Goal: Transaction & Acquisition: Purchase product/service

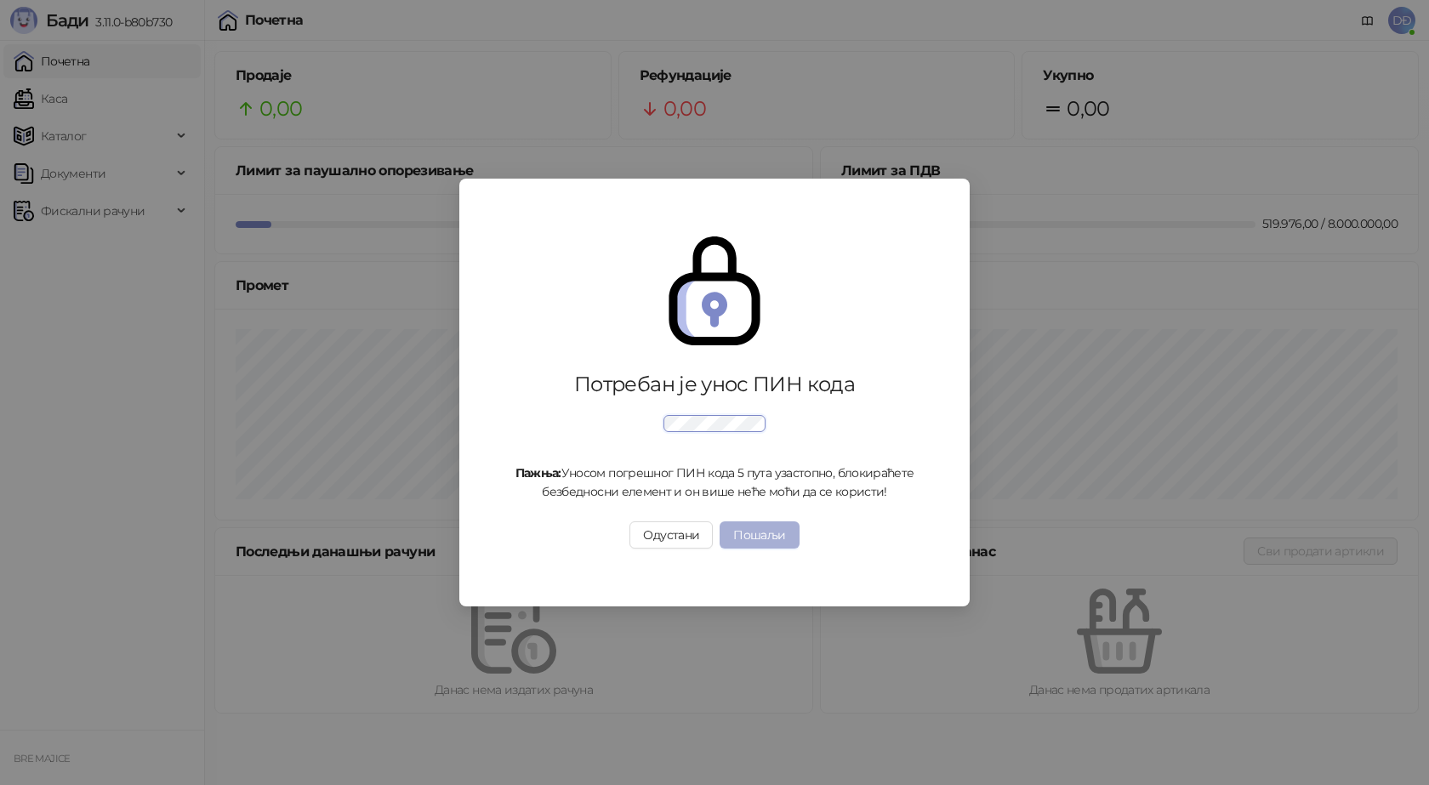
click at [757, 527] on button "Пошаљи" at bounding box center [758, 534] width 79 height 27
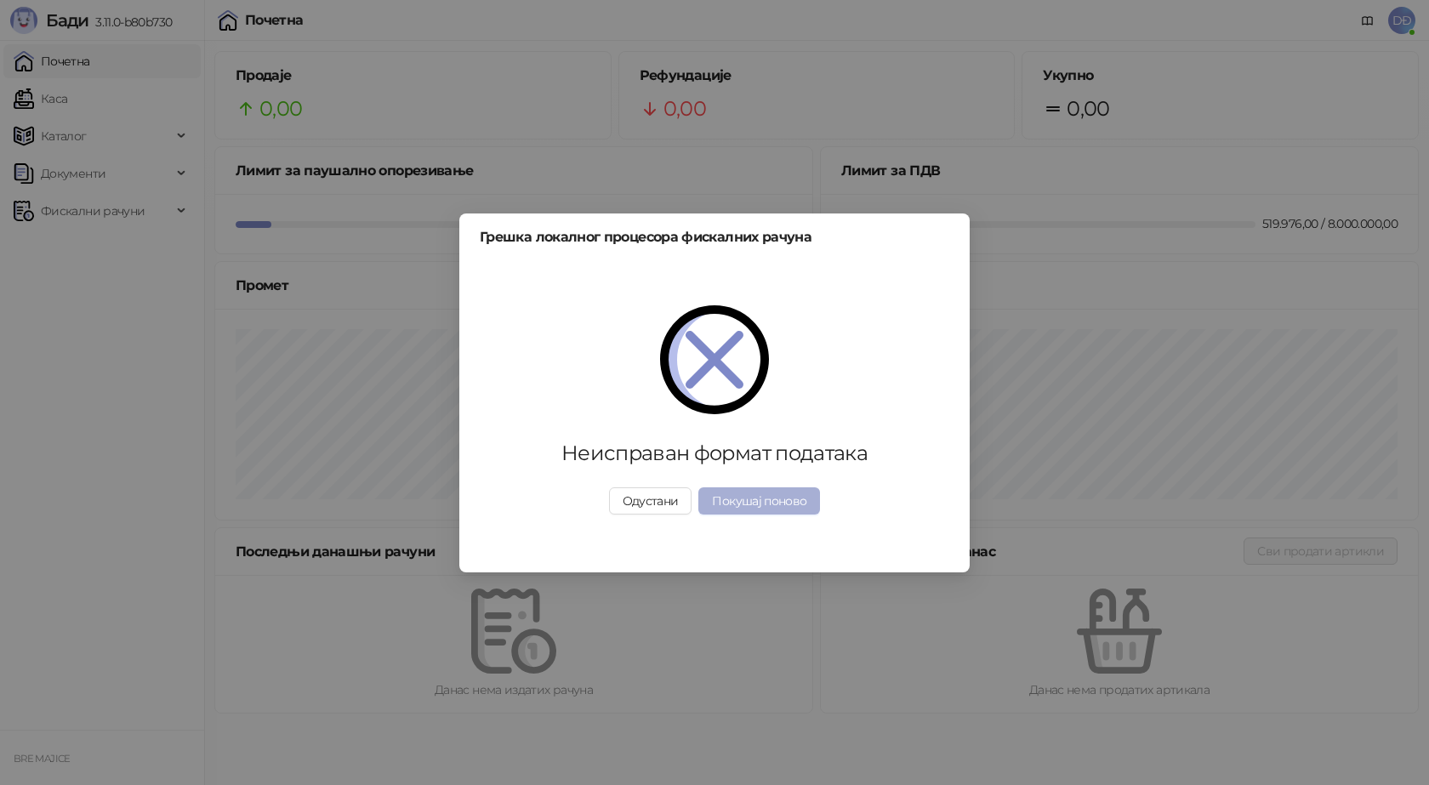
click at [758, 503] on button "Покушај поново" at bounding box center [759, 500] width 122 height 27
click at [662, 501] on button "Одустани" at bounding box center [650, 500] width 83 height 27
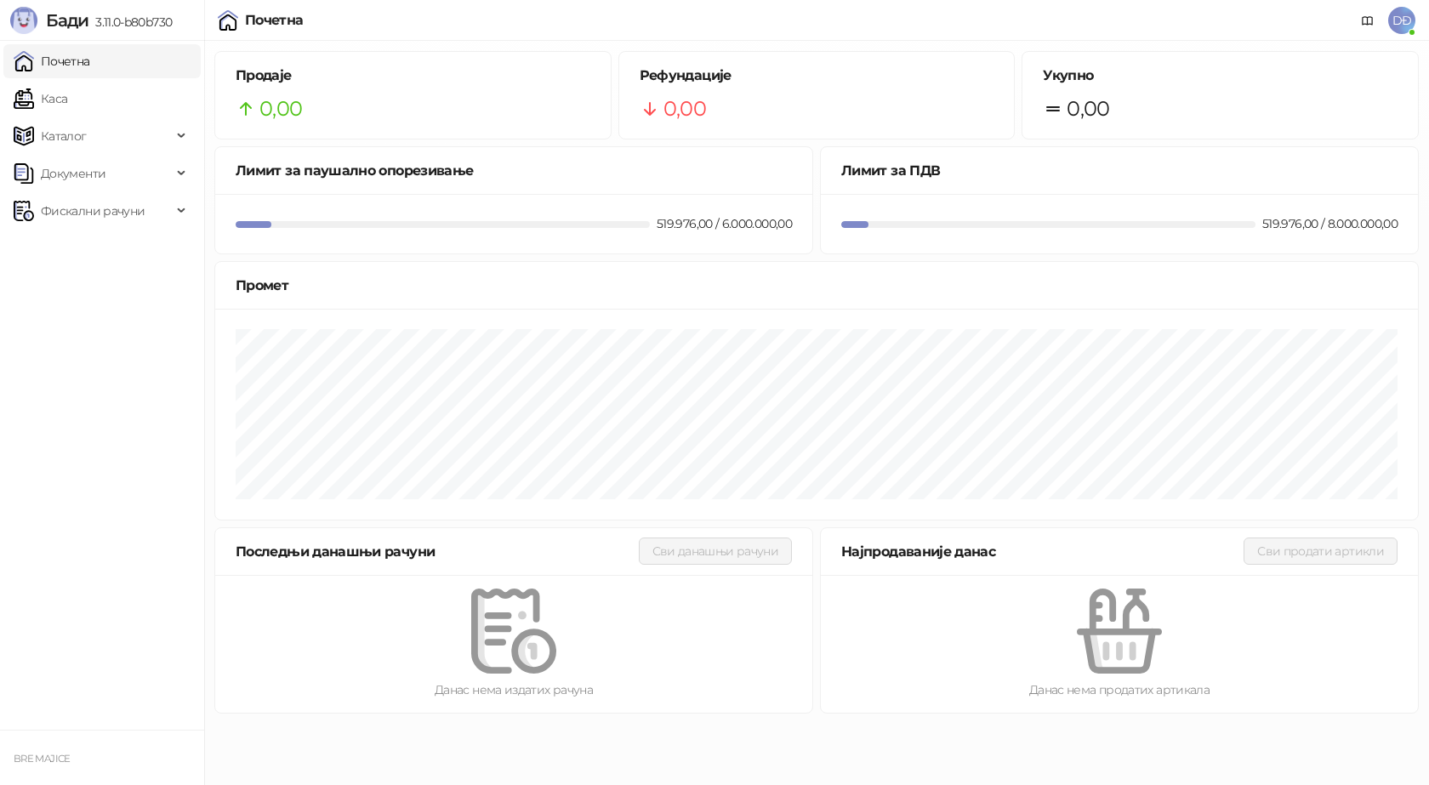
click at [1408, 14] on span "DĐ" at bounding box center [1401, 20] width 27 height 27
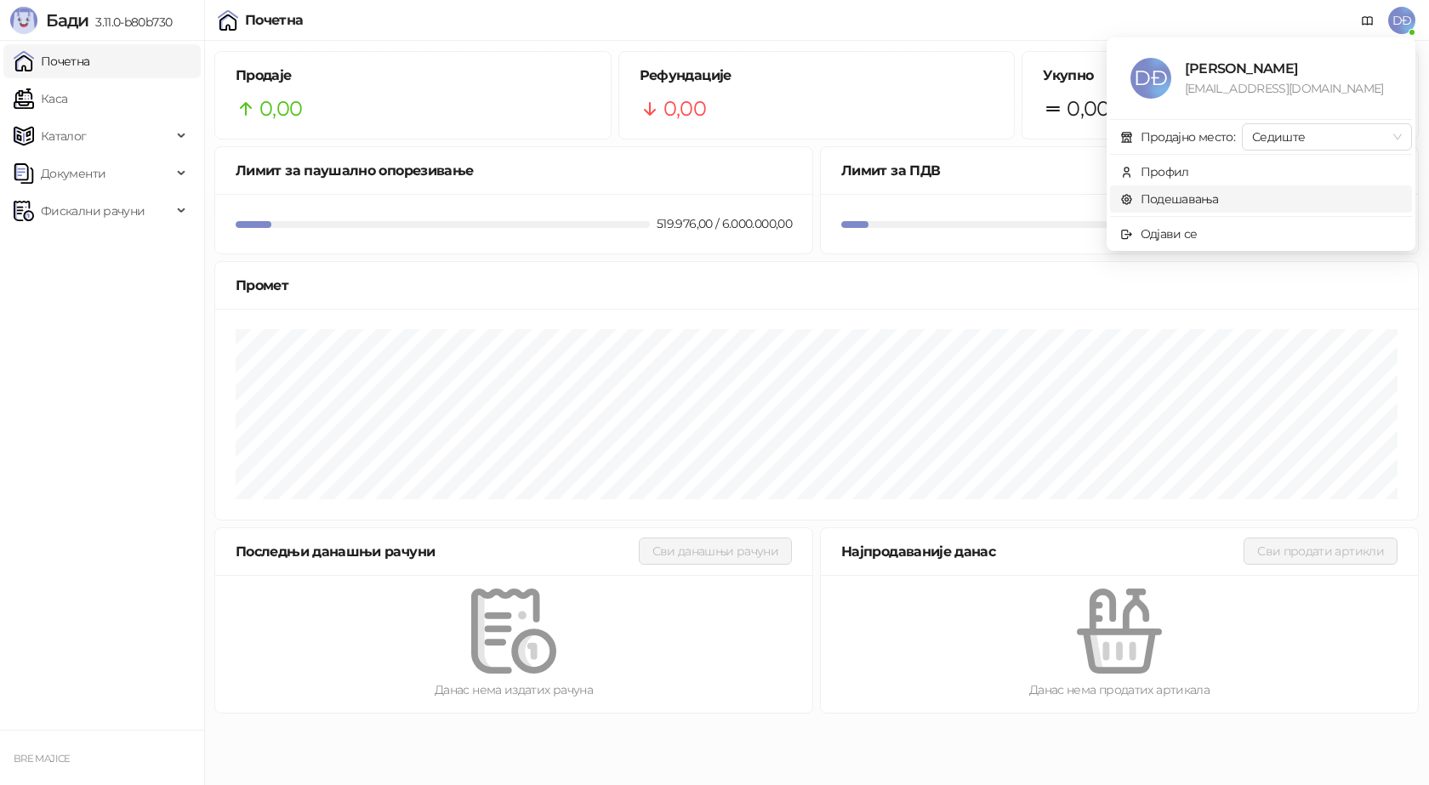
click at [1177, 196] on link "Подешавања" at bounding box center [1169, 198] width 99 height 15
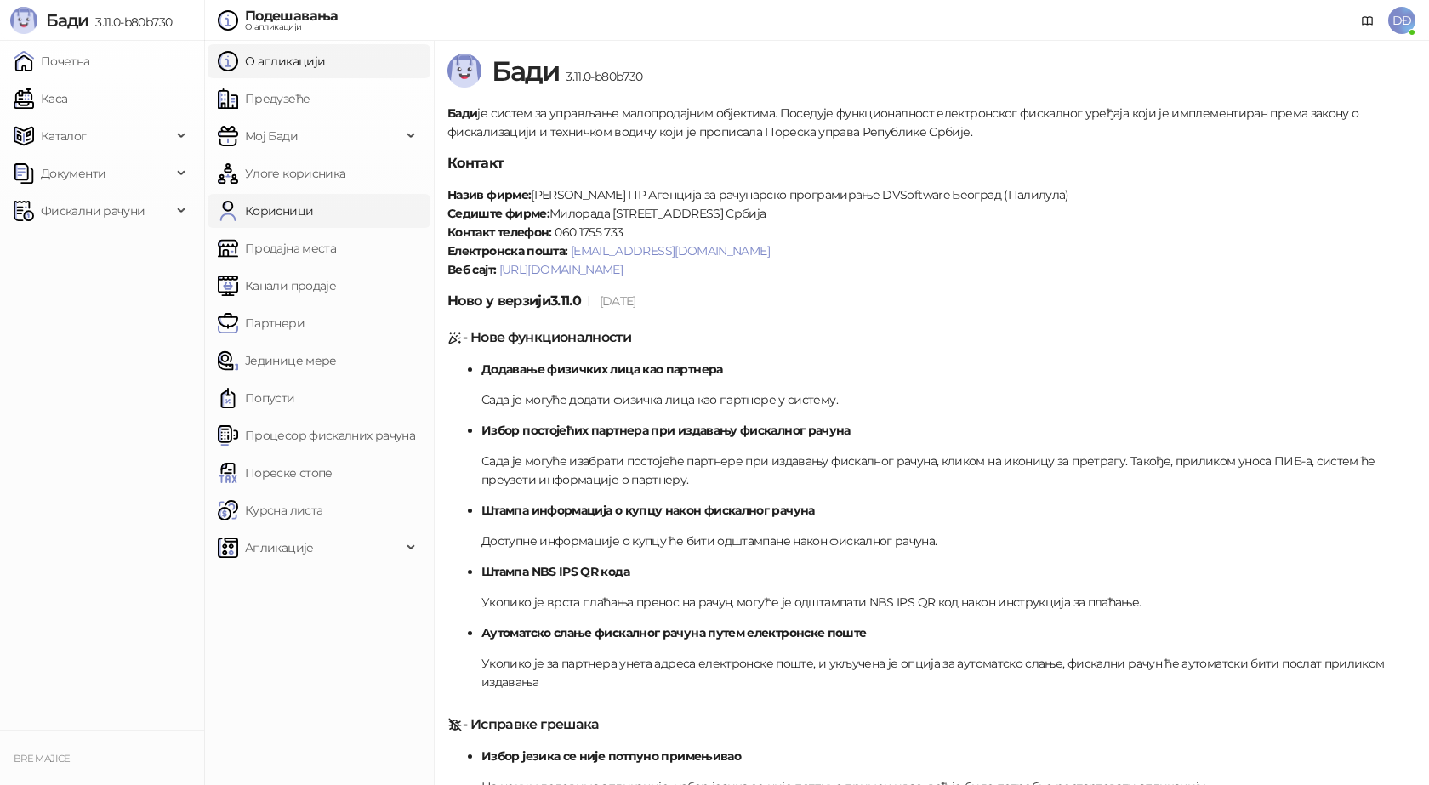
drag, startPoint x: 281, startPoint y: 97, endPoint x: 258, endPoint y: 211, distance: 116.2
click at [281, 97] on link "Предузеће" at bounding box center [264, 99] width 92 height 34
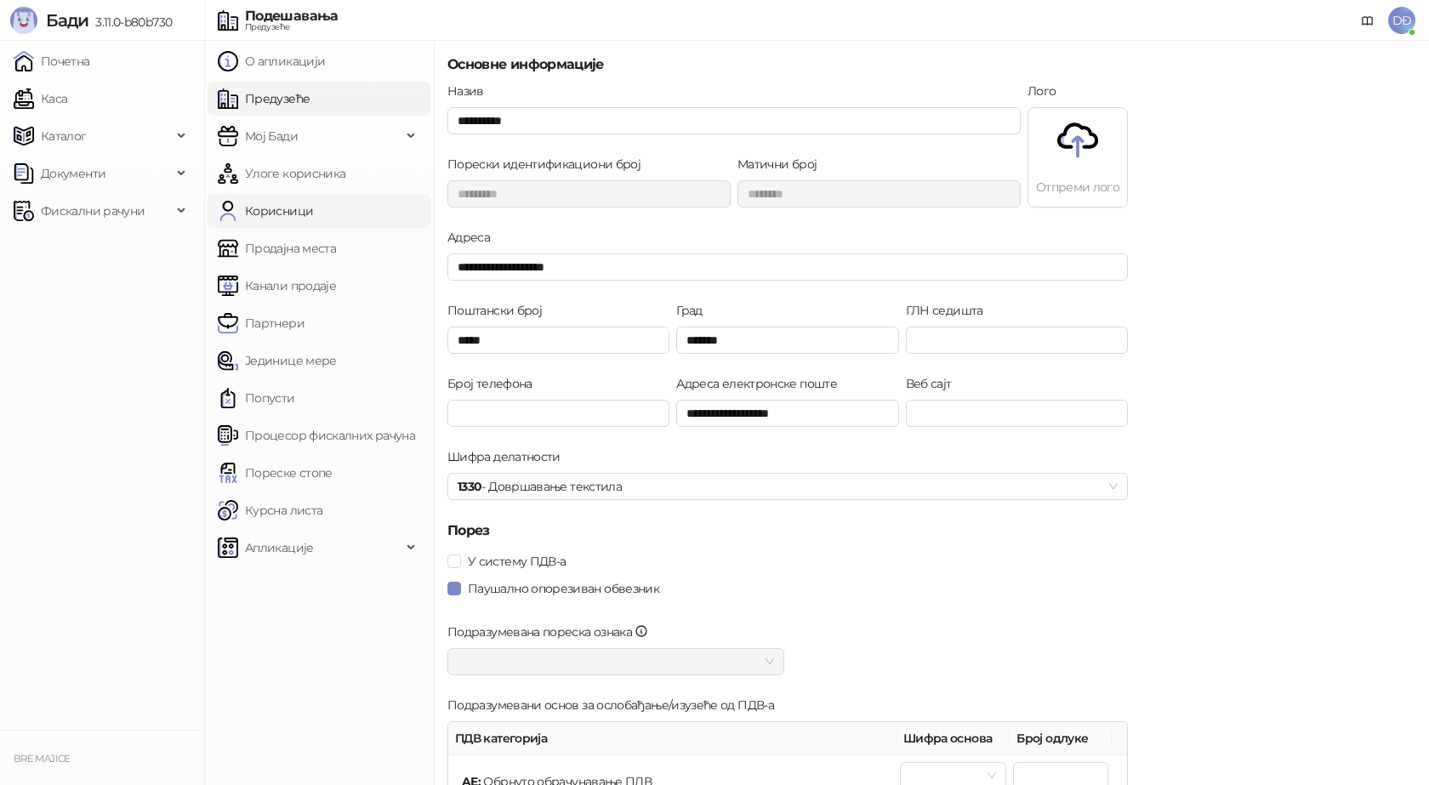
click at [263, 209] on link "Корисници" at bounding box center [265, 211] width 95 height 34
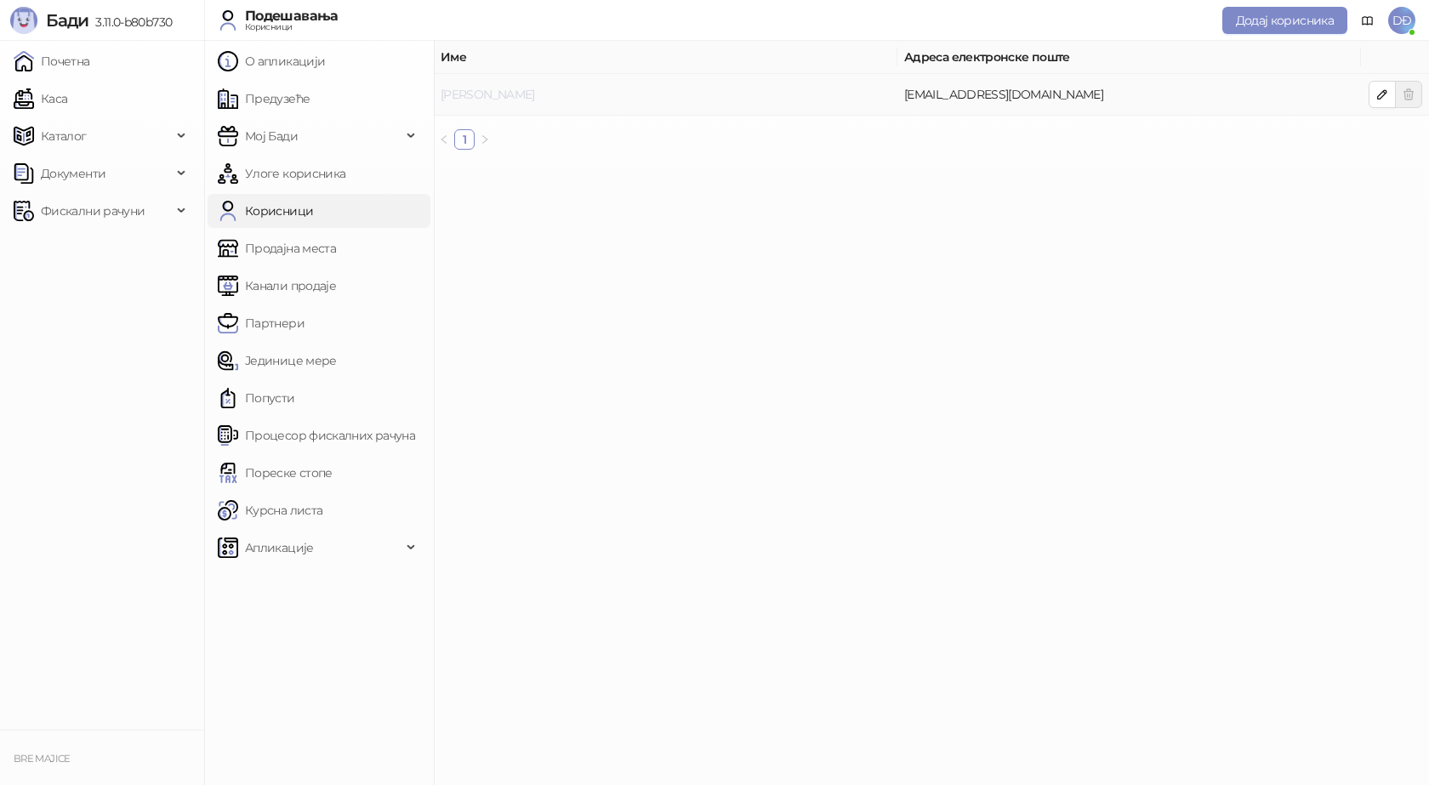
click at [472, 95] on link "[PERSON_NAME]" at bounding box center [487, 94] width 94 height 15
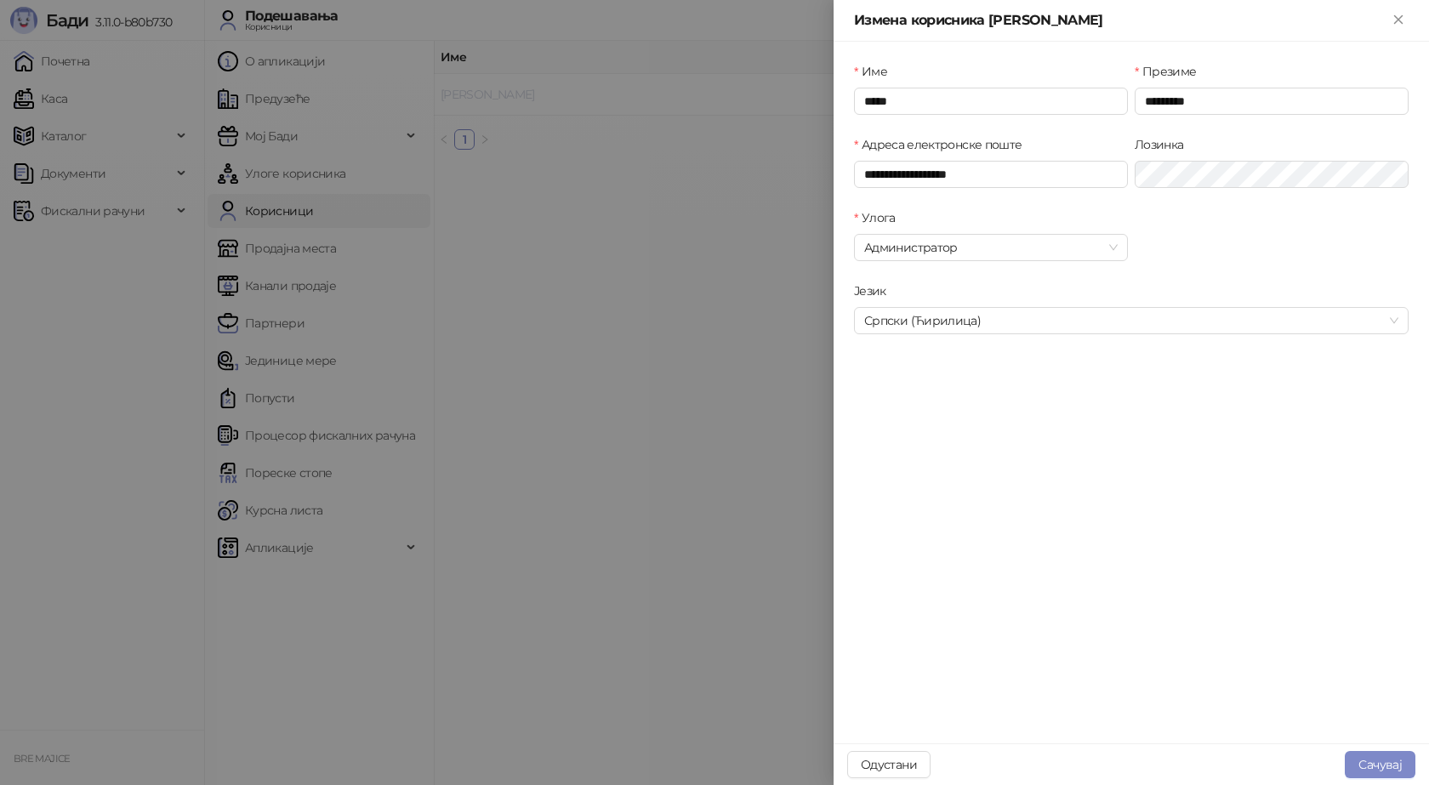
type input "**********"
click at [1400, 13] on icon "Close" at bounding box center [1397, 19] width 15 height 15
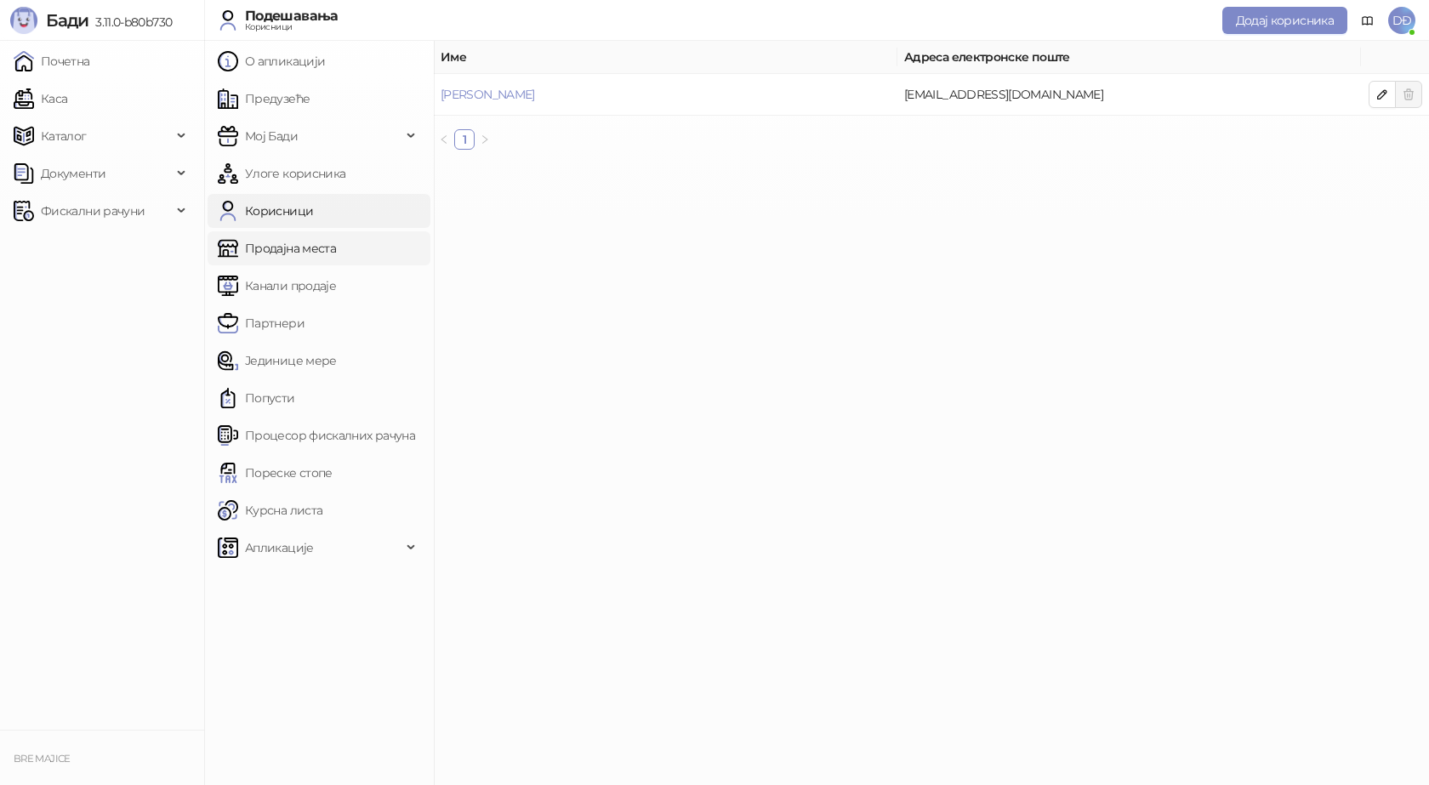
click at [281, 252] on link "Продајна места" at bounding box center [277, 248] width 118 height 34
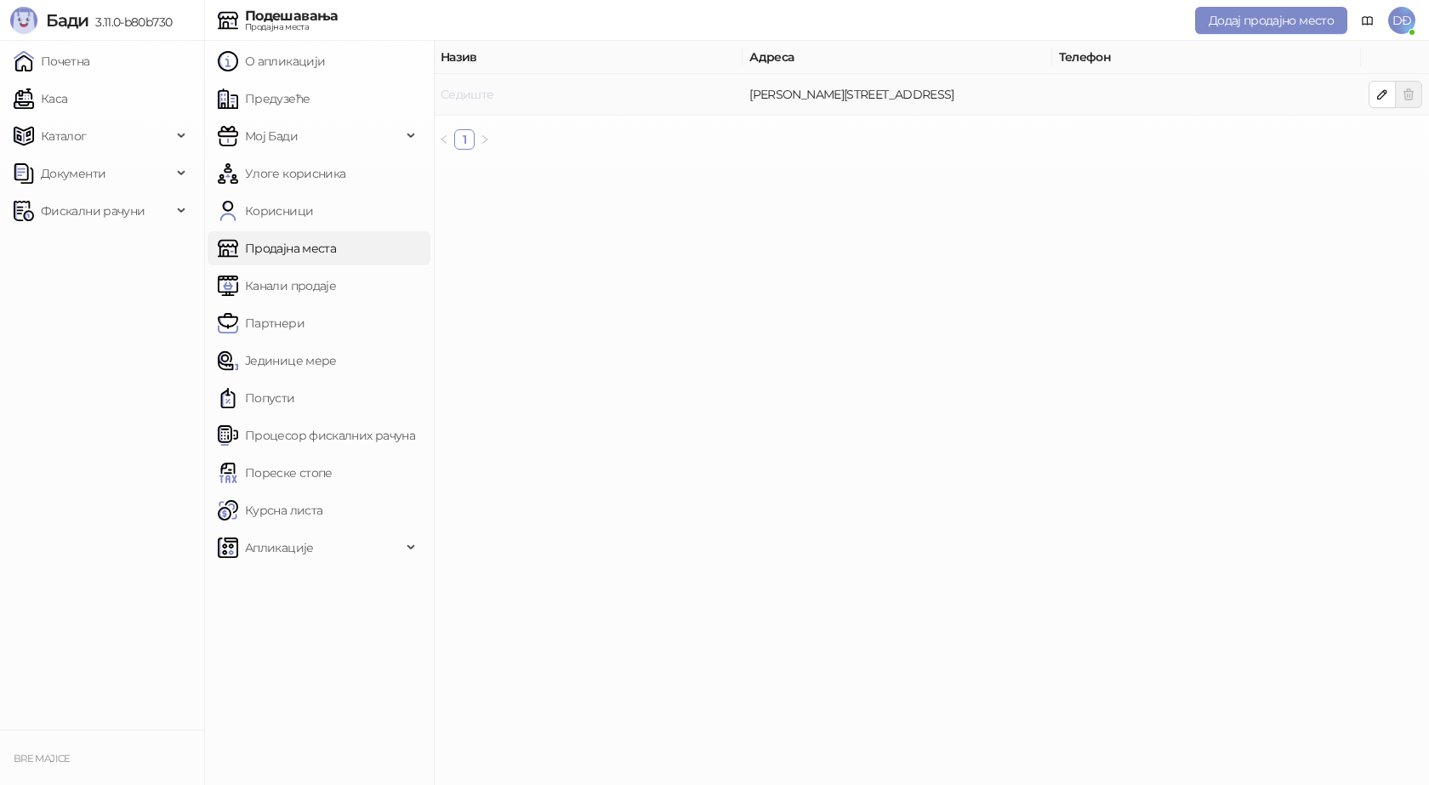
click at [466, 93] on link "Седиште" at bounding box center [467, 94] width 54 height 15
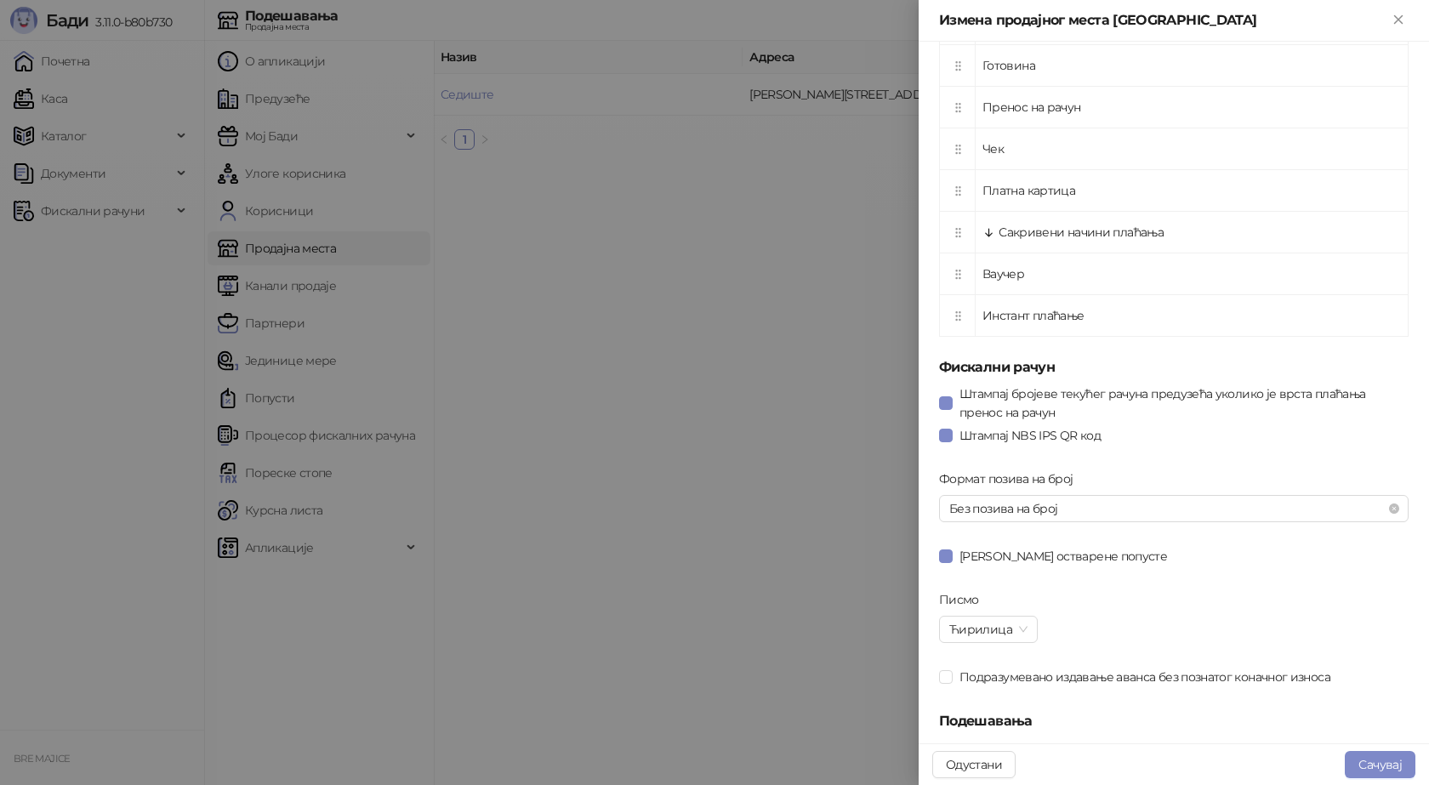
scroll to position [678, 0]
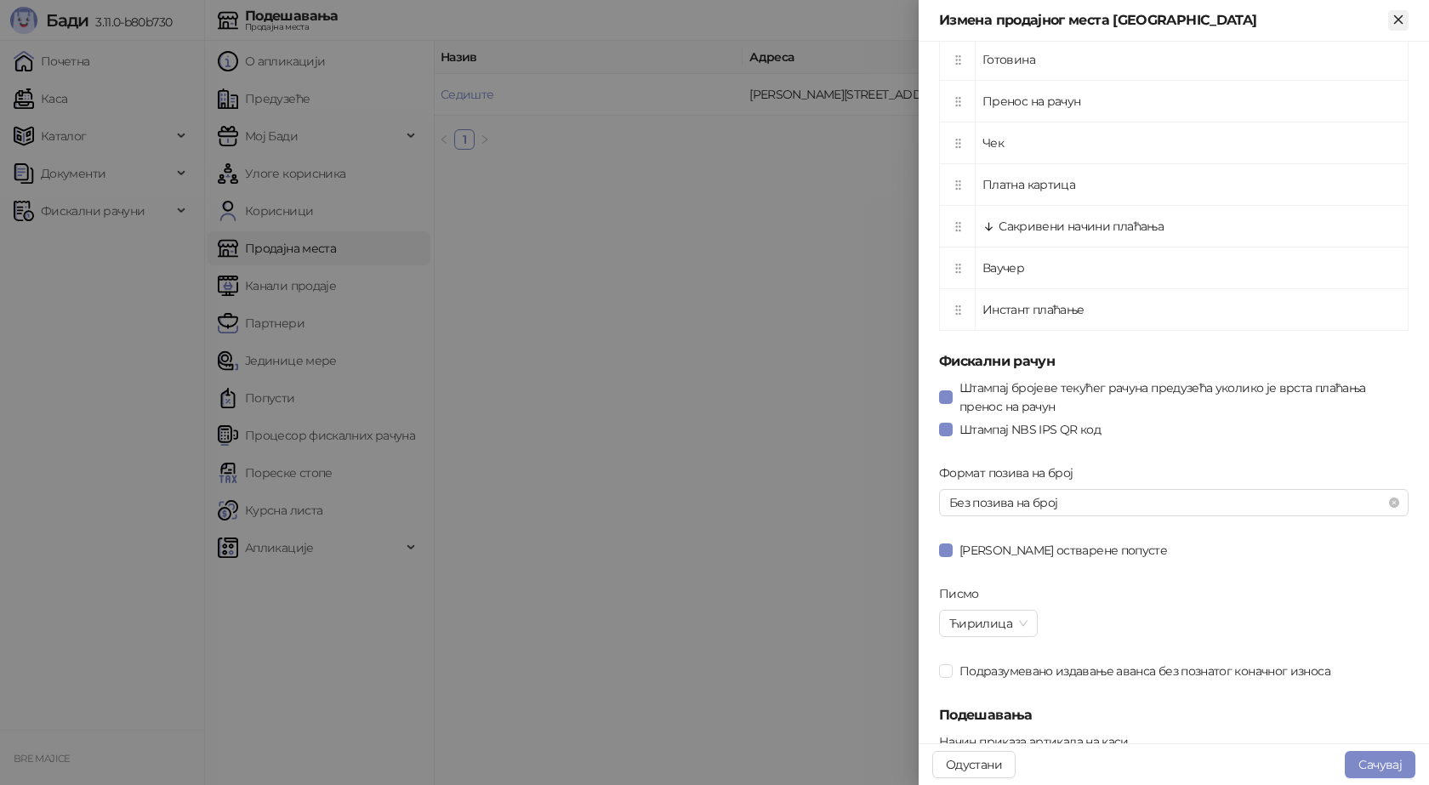
click at [1402, 21] on icon "Close" at bounding box center [1397, 19] width 15 height 15
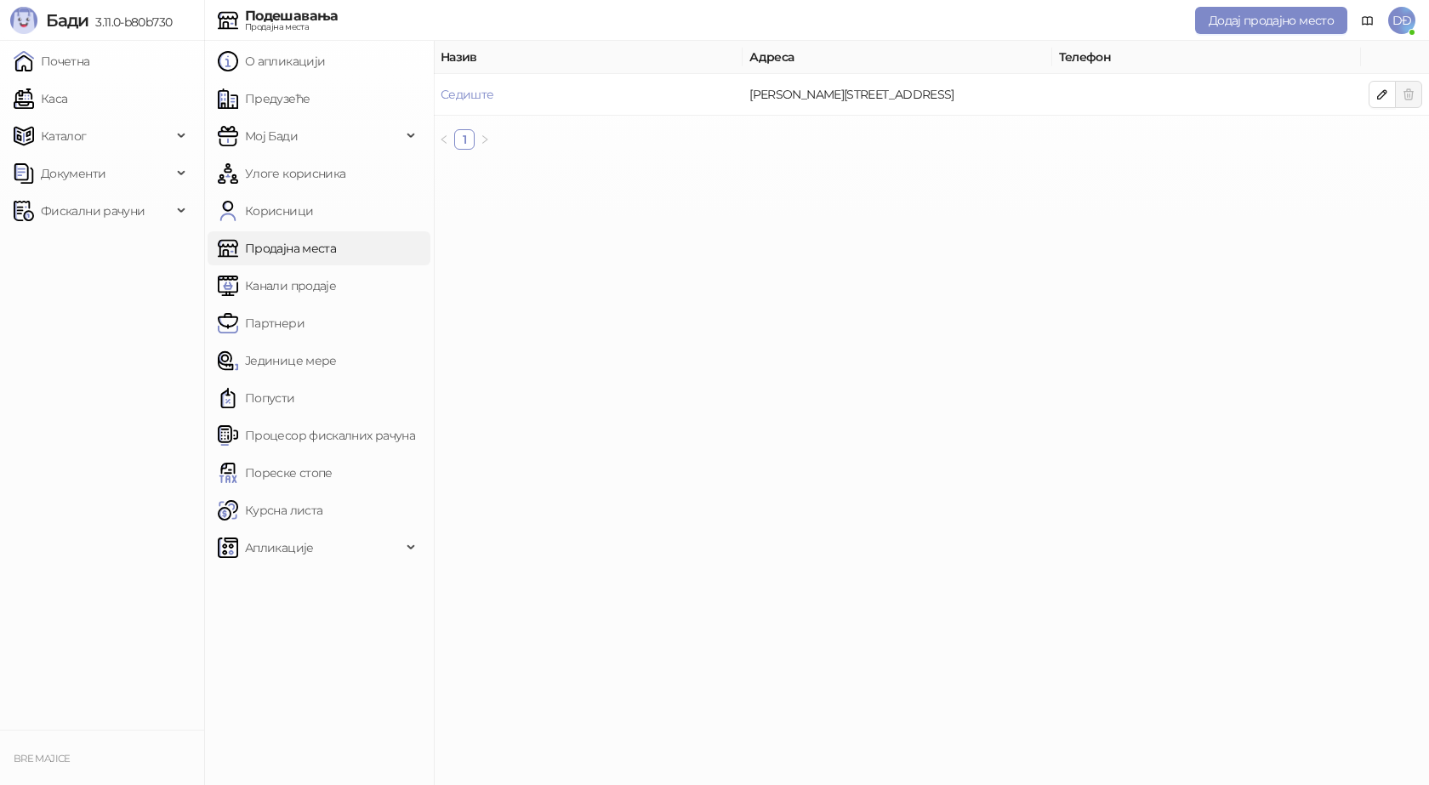
drag, startPoint x: 762, startPoint y: 270, endPoint x: 717, endPoint y: 264, distance: 45.6
click at [754, 266] on main "Назив Адреса Телефон Седиште [PERSON_NAME][STREET_ADDRESS]" at bounding box center [931, 413] width 995 height 744
drag, startPoint x: 53, startPoint y: 96, endPoint x: 66, endPoint y: 97, distance: 13.6
click at [54, 96] on link "Каса" at bounding box center [41, 99] width 54 height 34
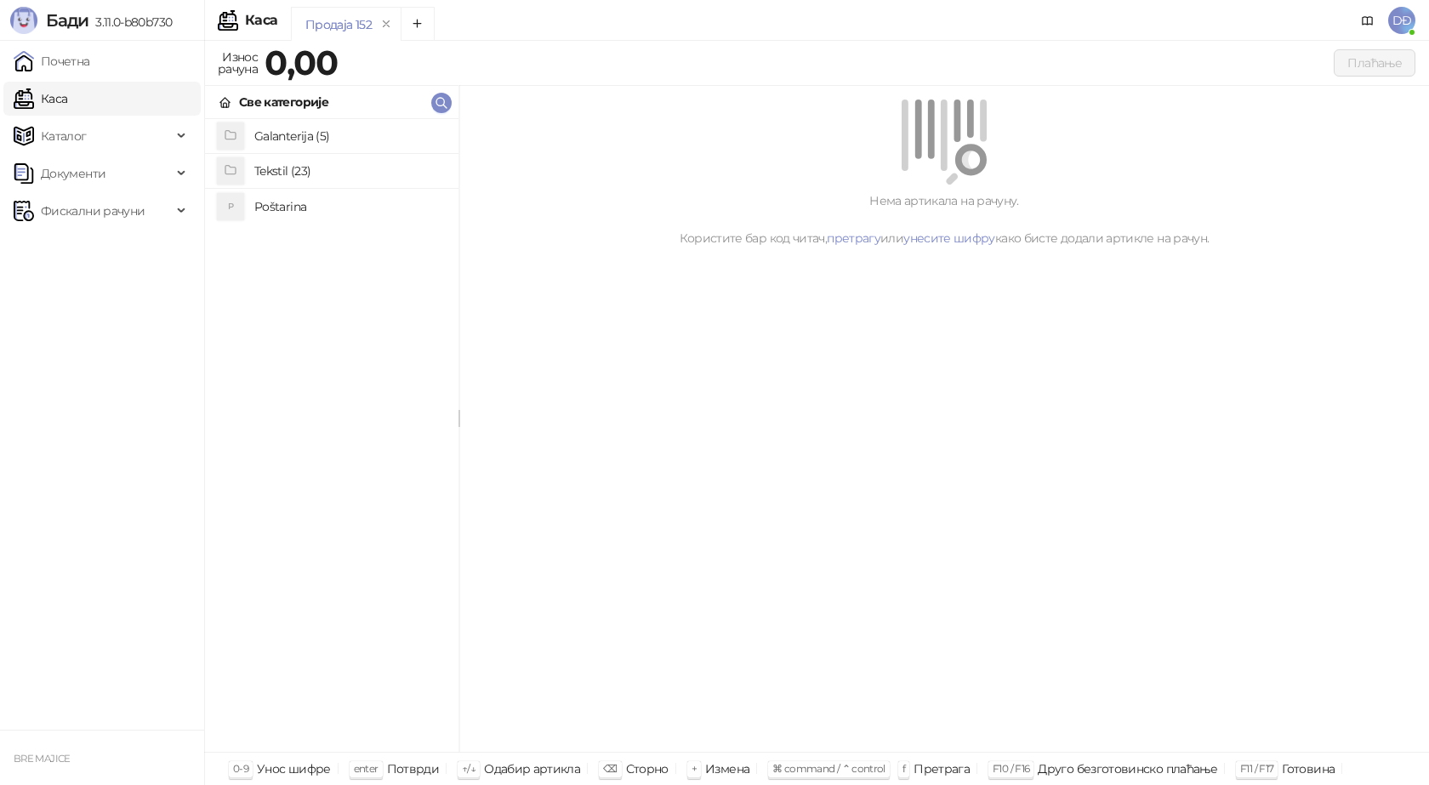
click at [296, 165] on h4 "Tekstil (23)" at bounding box center [349, 170] width 190 height 27
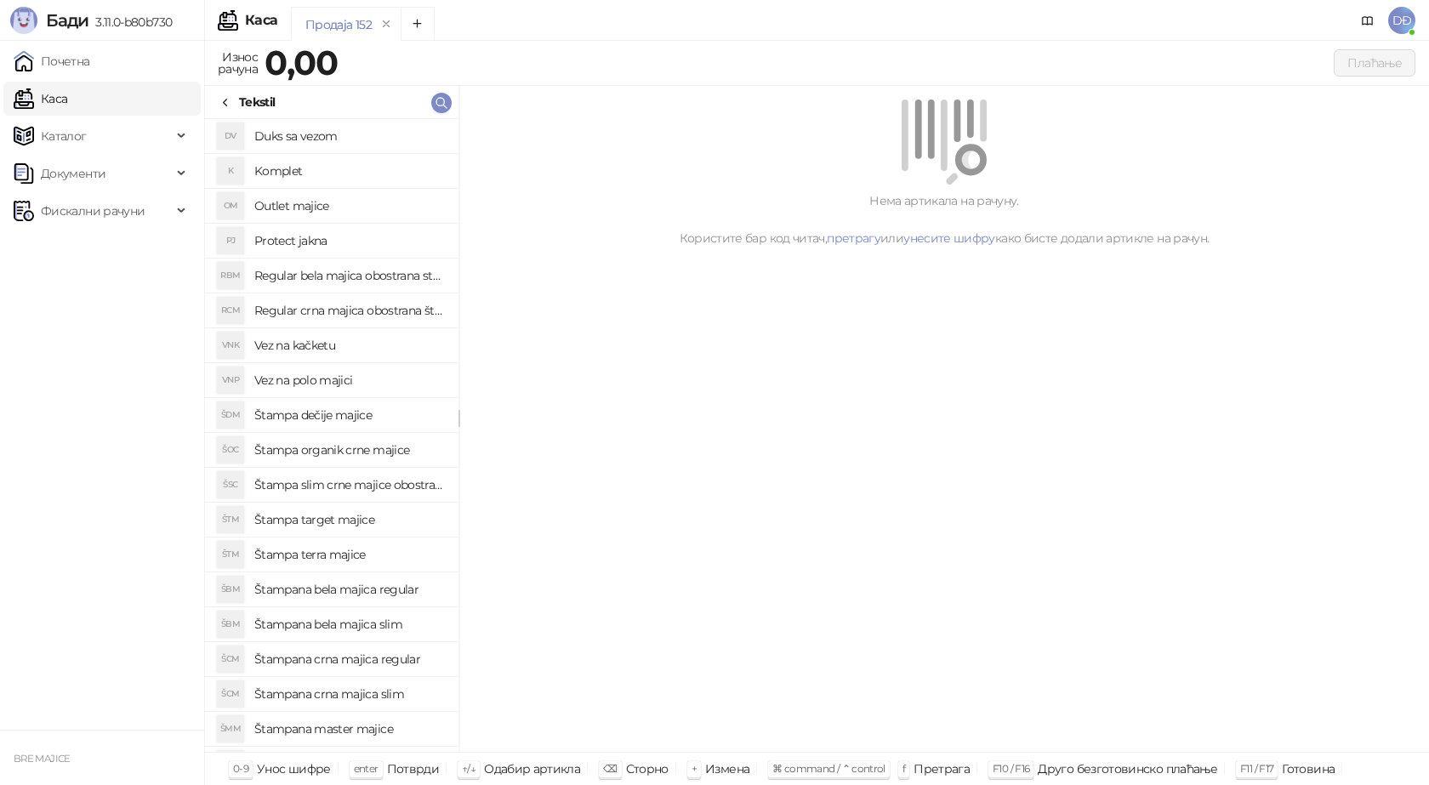
click at [315, 173] on h4 "Komplet" at bounding box center [349, 170] width 190 height 27
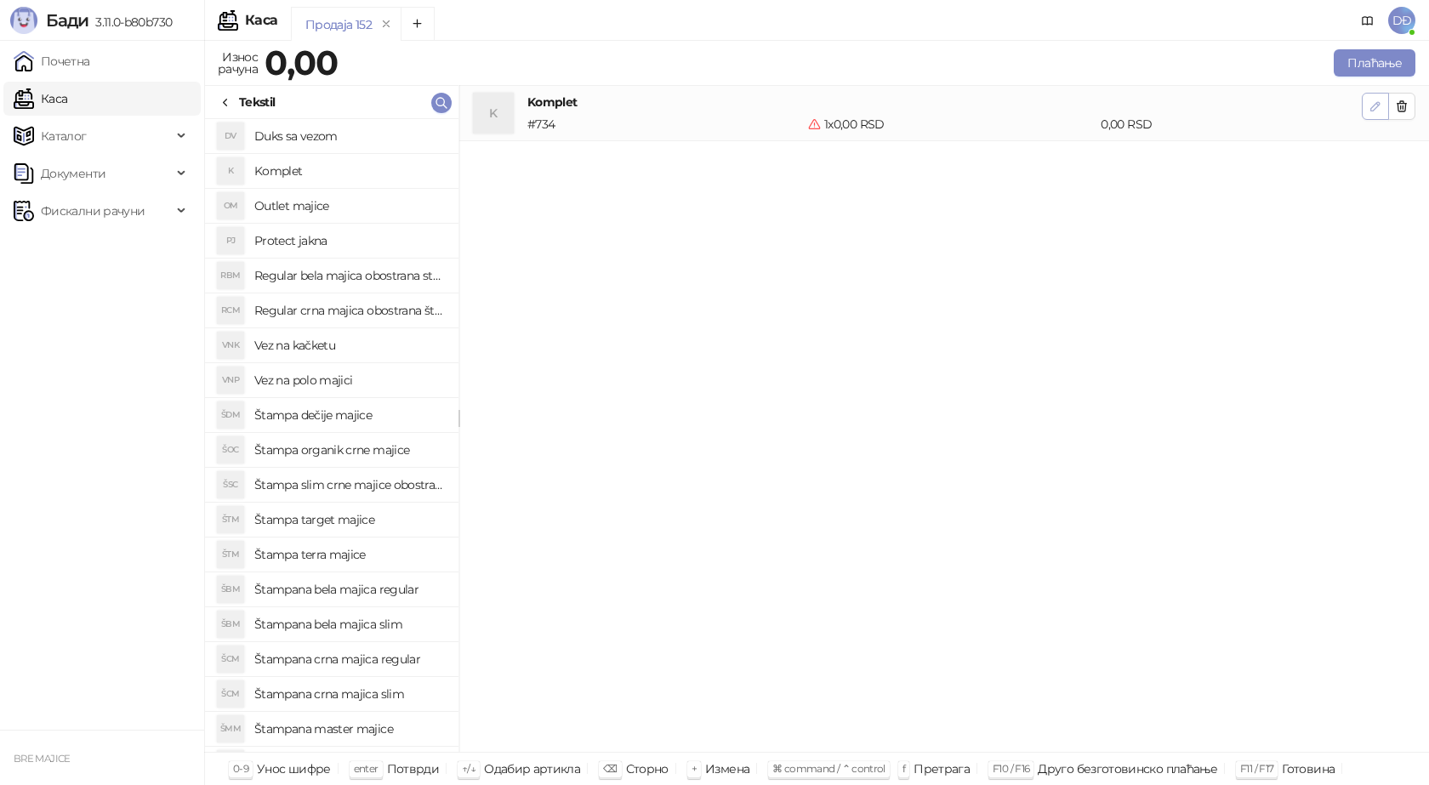
click at [1371, 107] on icon "button" at bounding box center [1375, 106] width 14 height 14
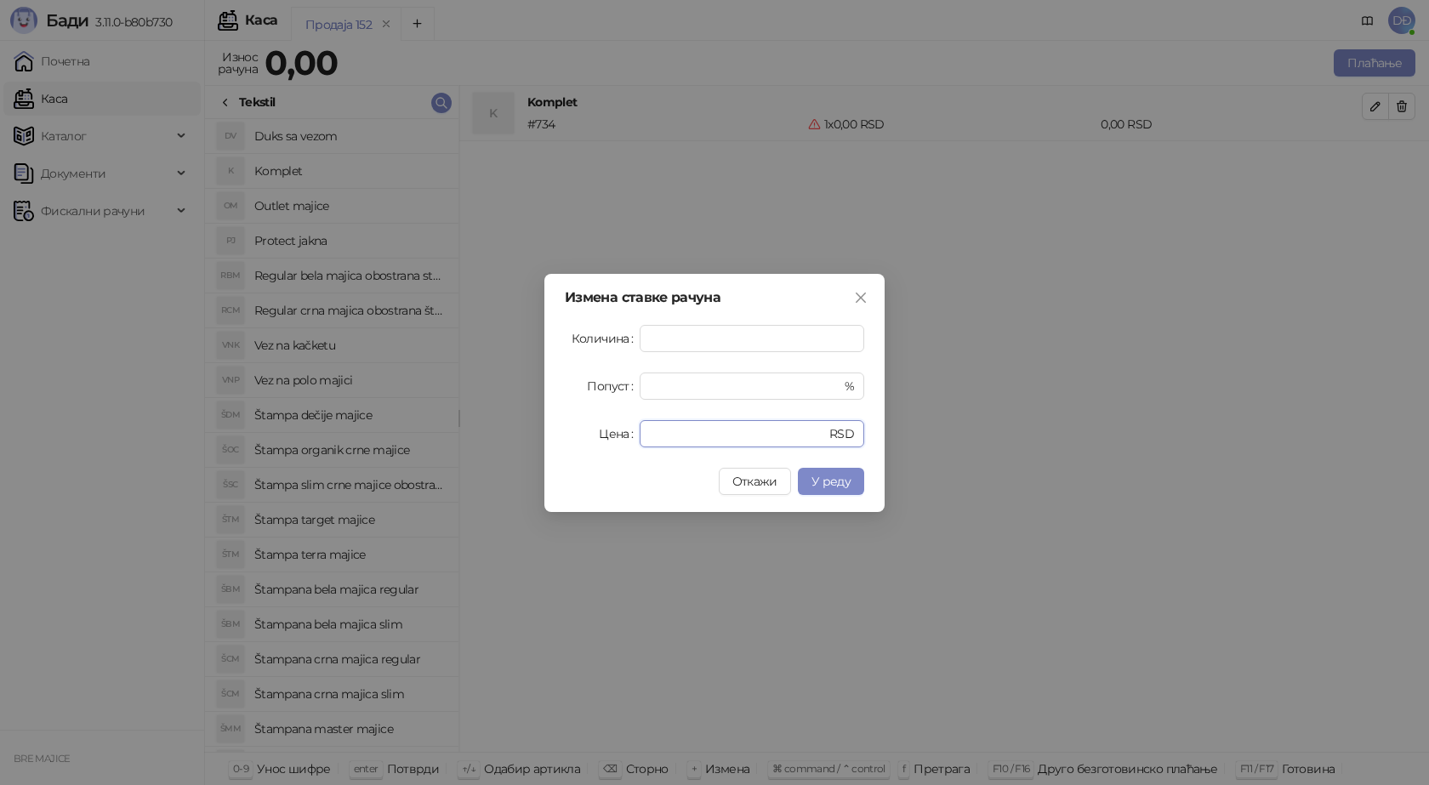
click at [615, 438] on div "Цена * RSD" at bounding box center [714, 433] width 299 height 27
type input "**"
click at [827, 488] on span "У реду" at bounding box center [830, 481] width 39 height 15
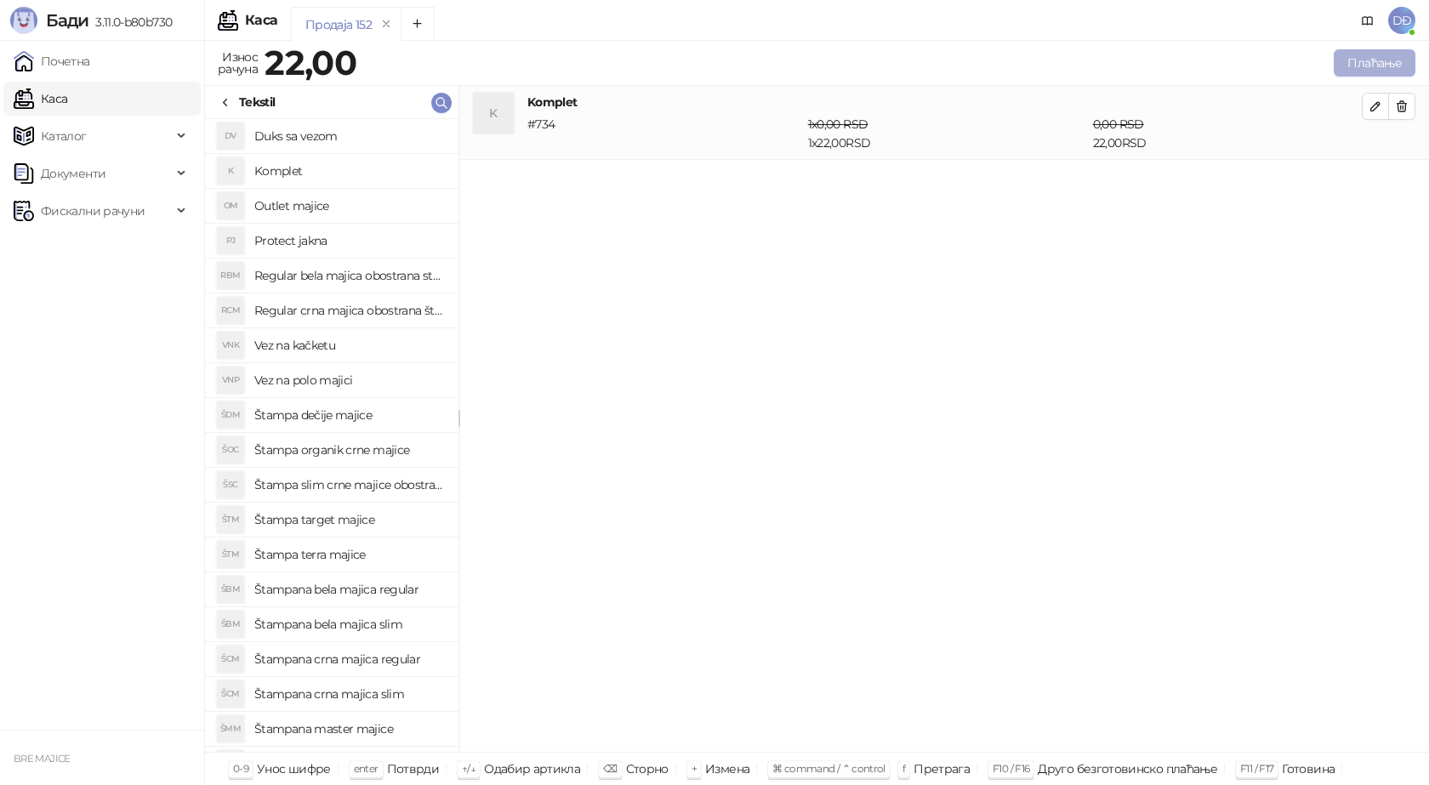
click at [1387, 51] on button "Плаћање" at bounding box center [1374, 62] width 82 height 27
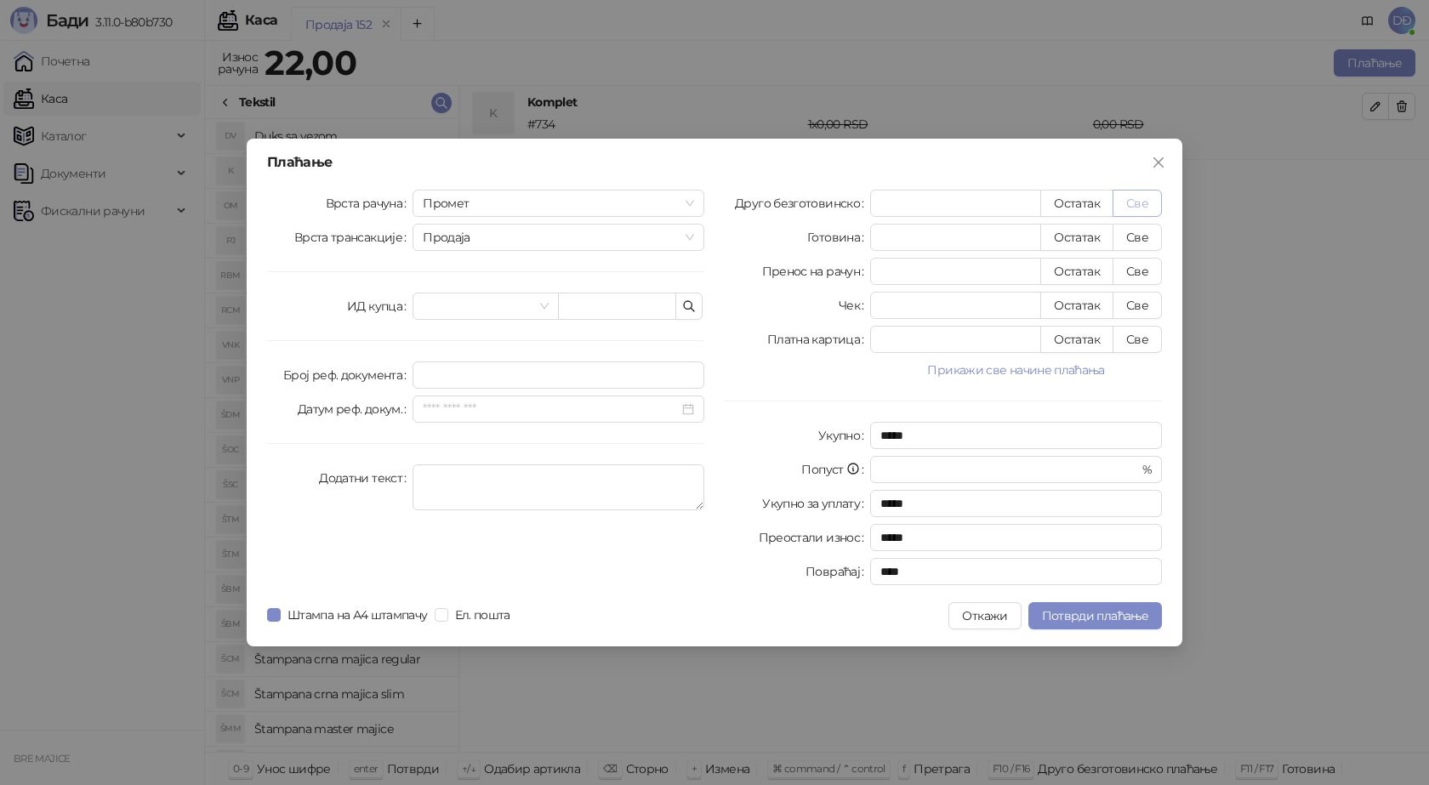
click at [1138, 202] on button "Све" at bounding box center [1136, 203] width 49 height 27
type input "**"
type input "****"
click at [983, 607] on button "Откажи" at bounding box center [984, 615] width 72 height 27
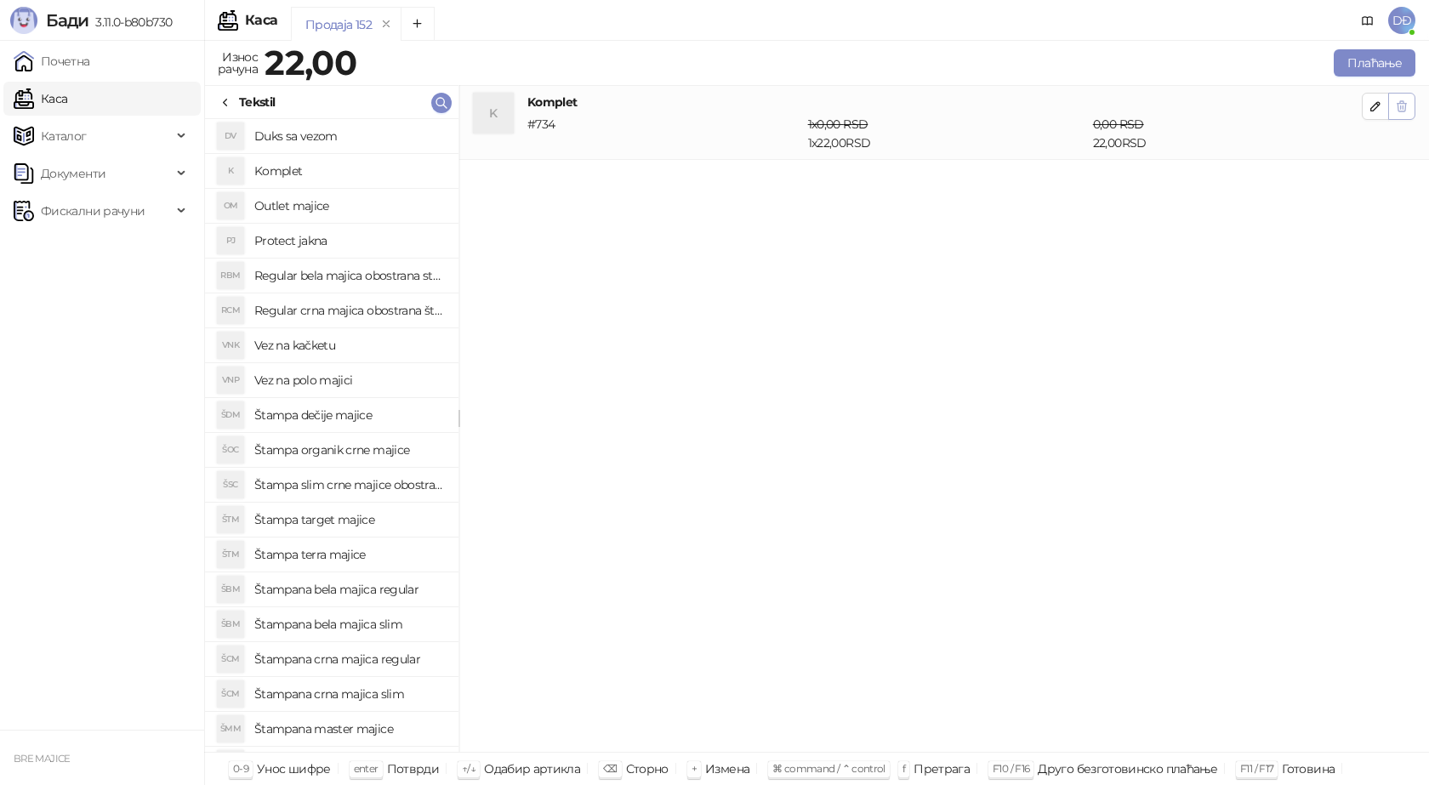
click at [1405, 104] on icon "button" at bounding box center [1401, 106] width 9 height 10
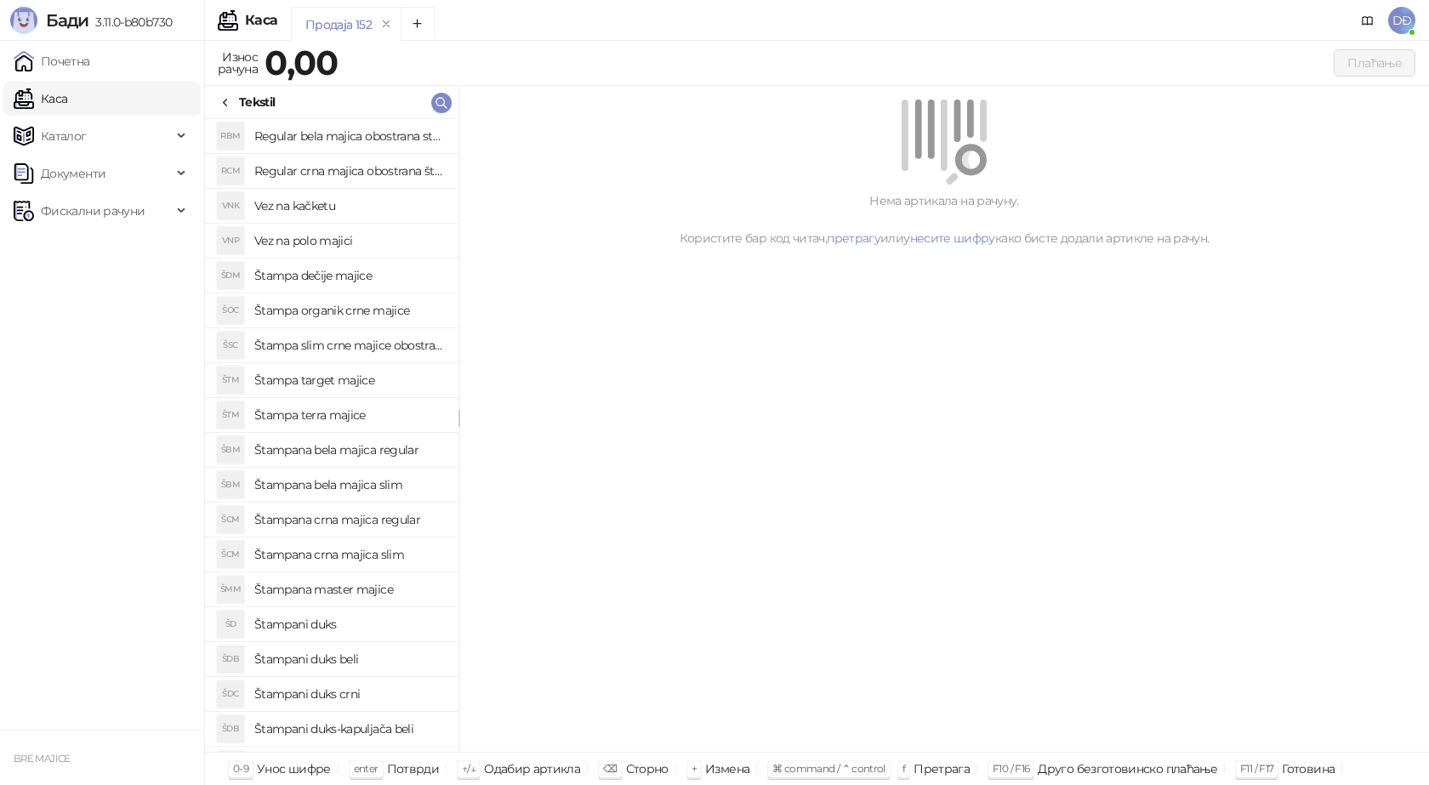
scroll to position [169, 0]
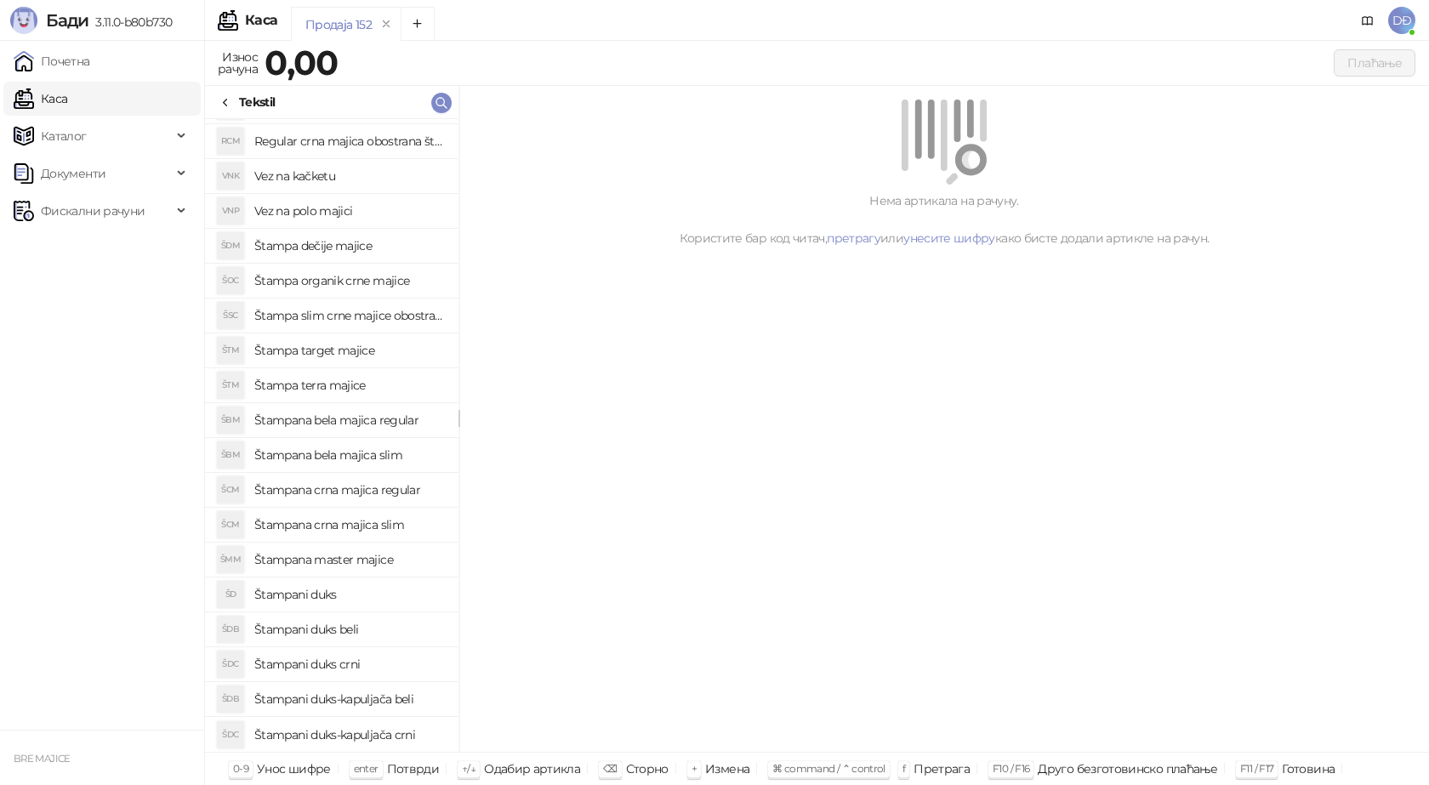
click at [342, 733] on h4 "Štampani duks-kapuljača crni" at bounding box center [349, 734] width 190 height 27
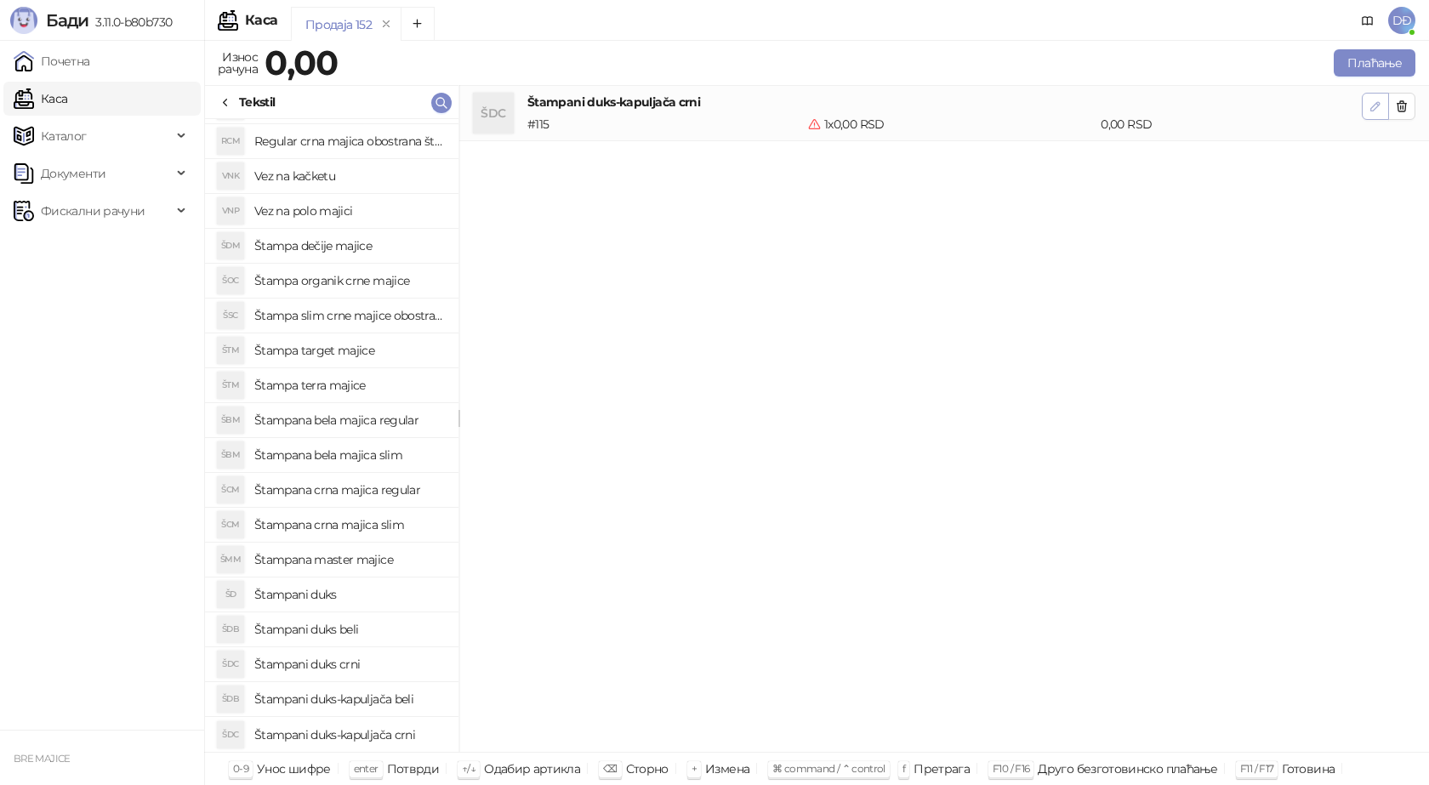
click at [1372, 104] on icon "button" at bounding box center [1375, 106] width 14 height 14
type input "*"
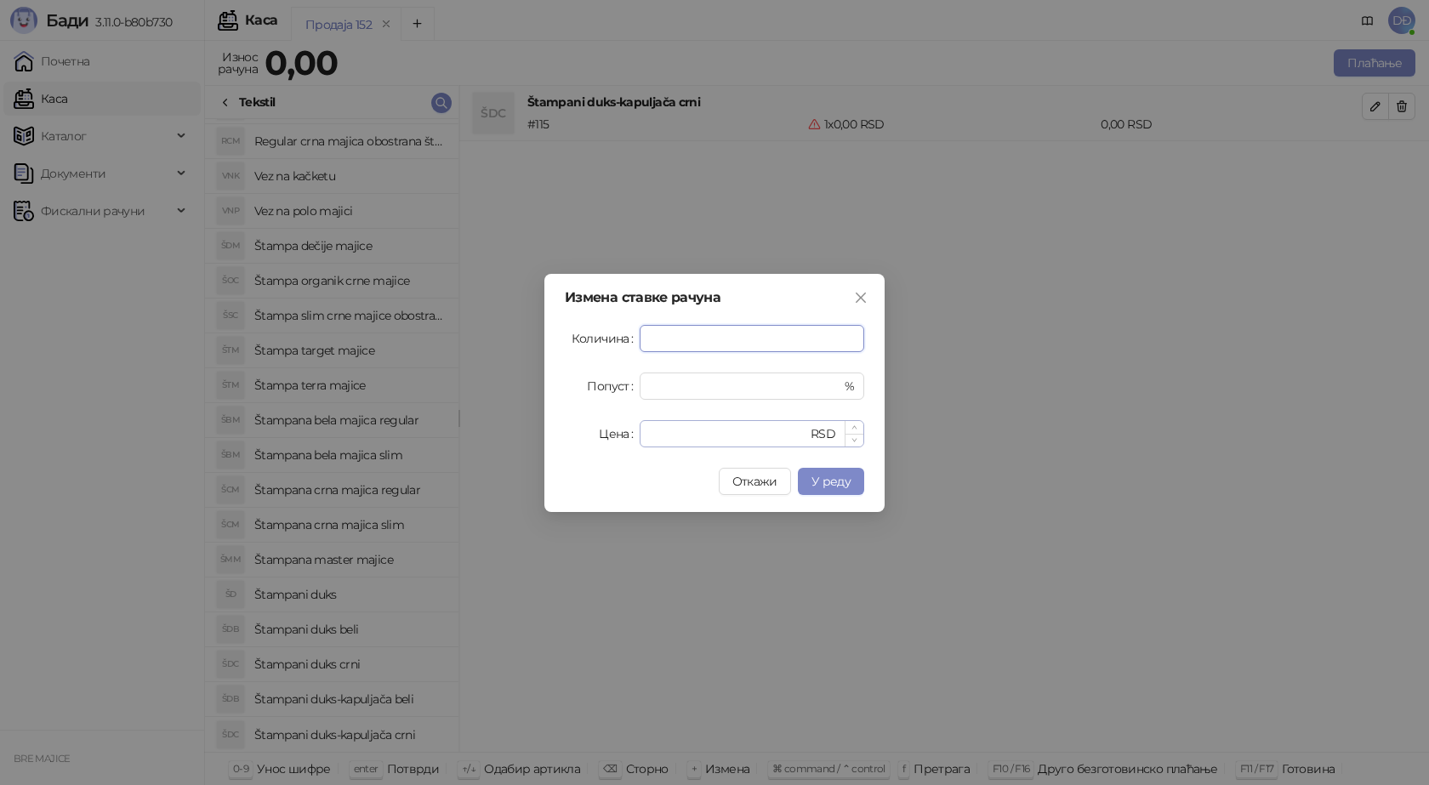
type input "*"
drag, startPoint x: 665, startPoint y: 432, endPoint x: 632, endPoint y: 430, distance: 33.2
click at [632, 430] on div "Цена * RSD" at bounding box center [714, 433] width 299 height 27
type input "****"
click at [848, 482] on span "У реду" at bounding box center [830, 481] width 39 height 15
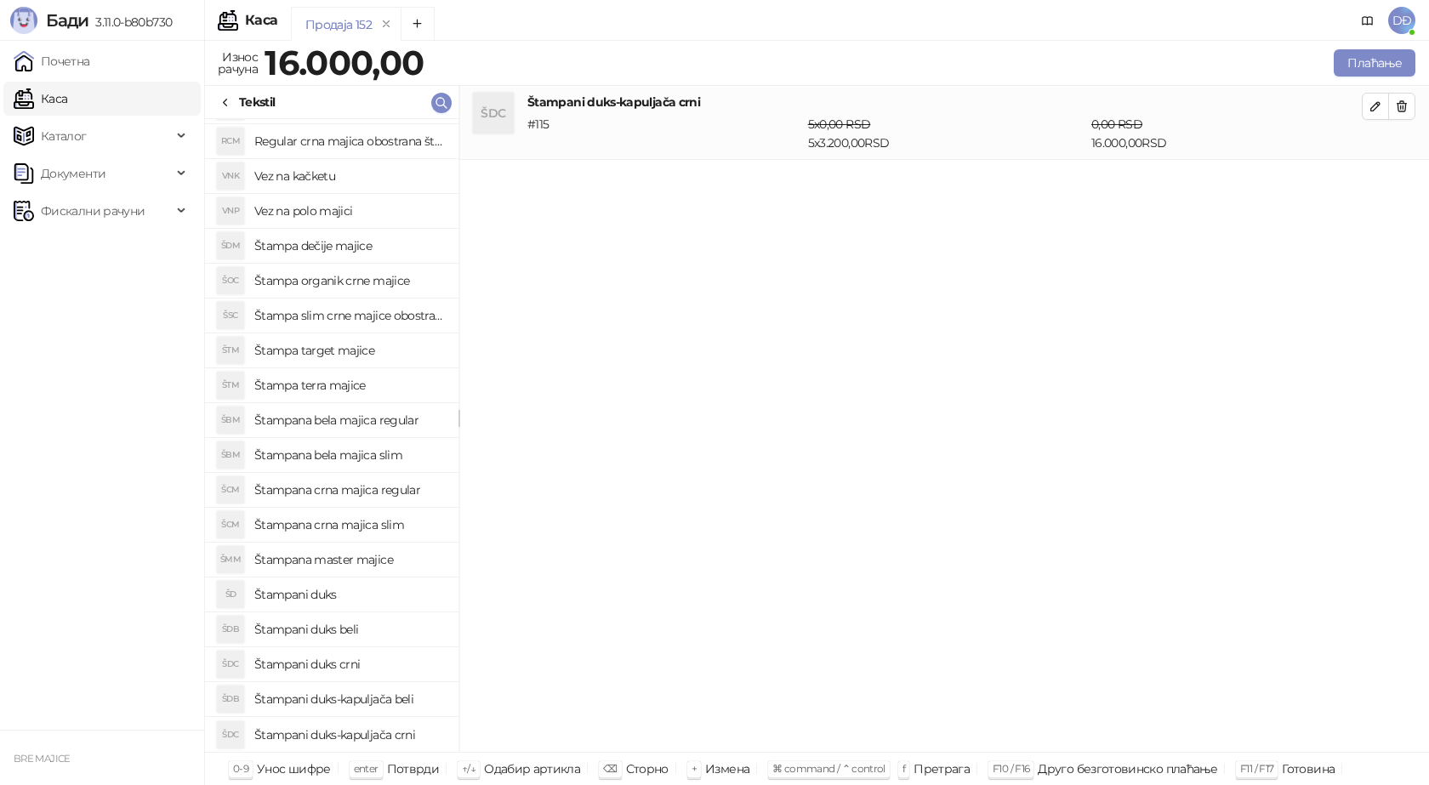
click at [376, 486] on h4 "Štampana crna majica regular" at bounding box center [349, 489] width 190 height 27
click at [1373, 182] on icon "button" at bounding box center [1375, 180] width 14 height 14
type input "*"
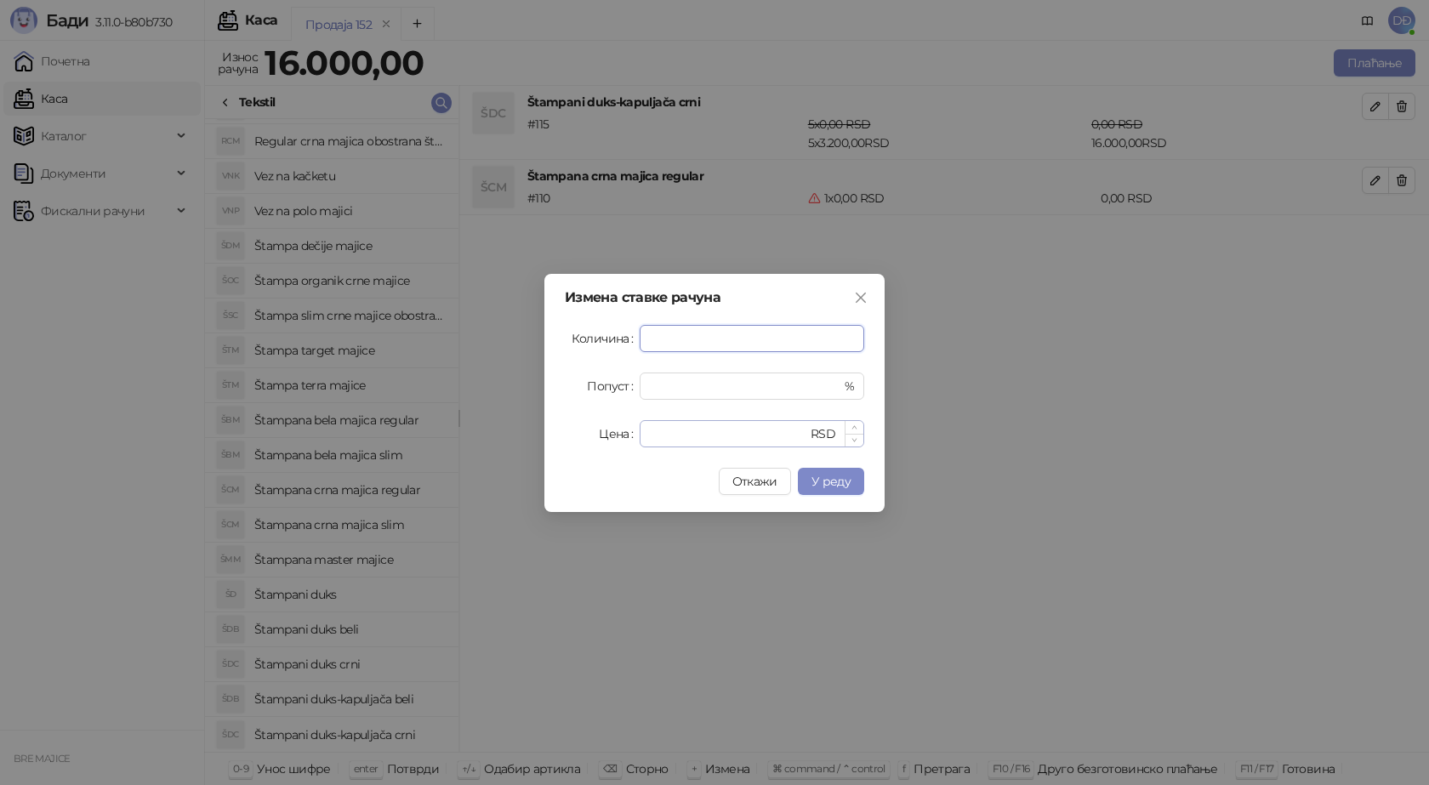
type input "*"
click at [650, 430] on input "*" at bounding box center [728, 434] width 157 height 26
type input "****"
click at [848, 482] on span "У реду" at bounding box center [830, 481] width 39 height 15
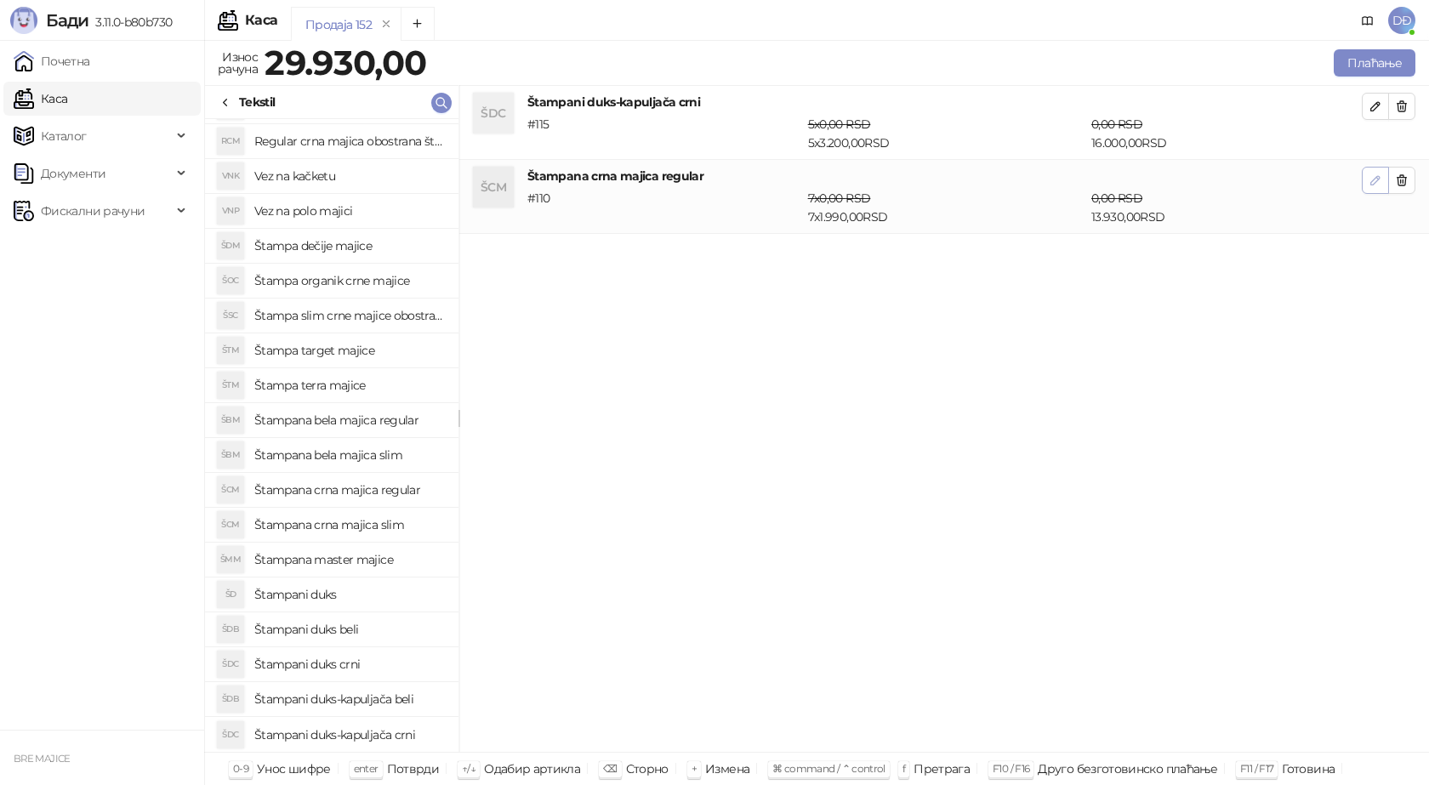
click at [1372, 181] on icon "button" at bounding box center [1375, 180] width 9 height 9
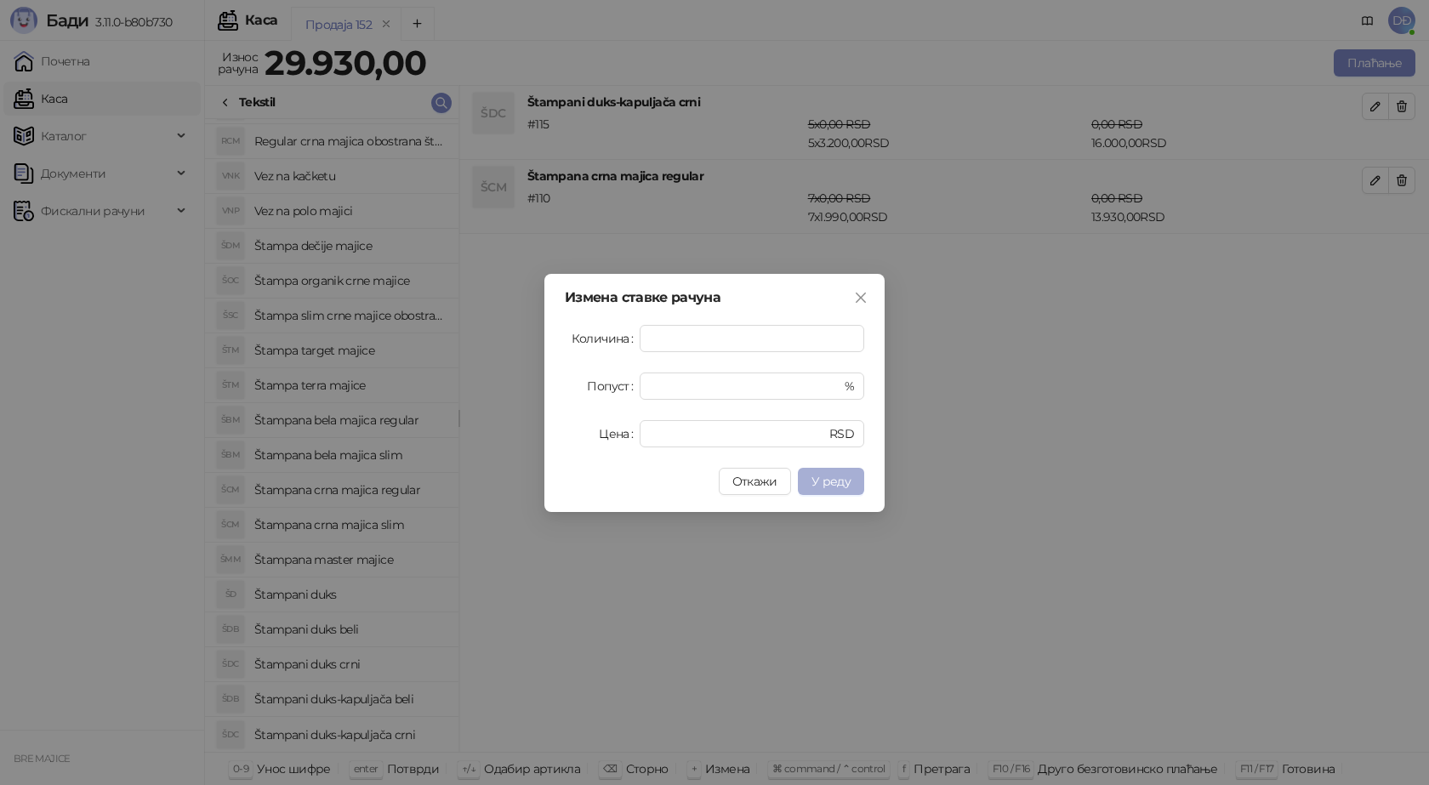
click at [849, 482] on span "У реду" at bounding box center [830, 481] width 39 height 15
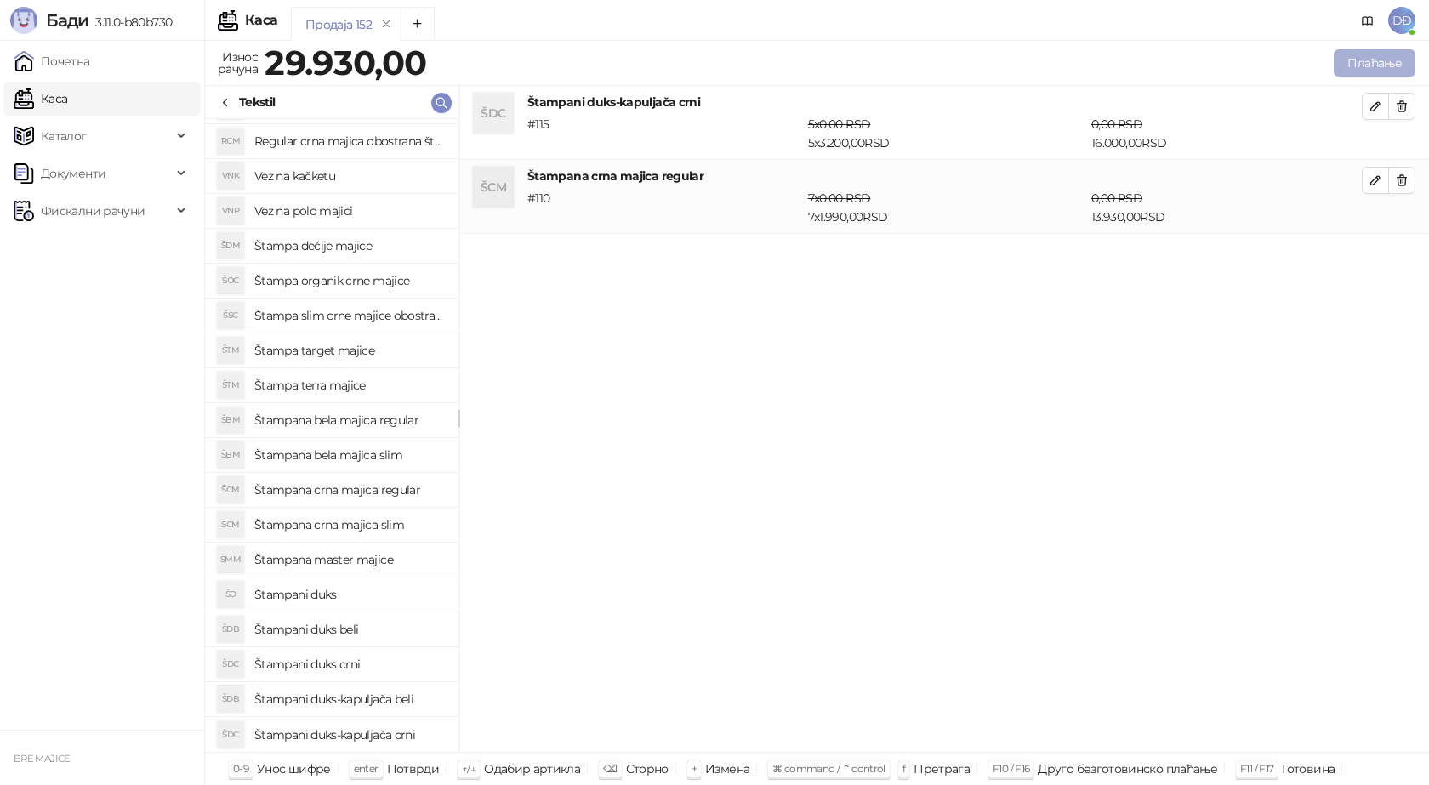
click at [1369, 62] on button "Плаћање" at bounding box center [1374, 62] width 82 height 27
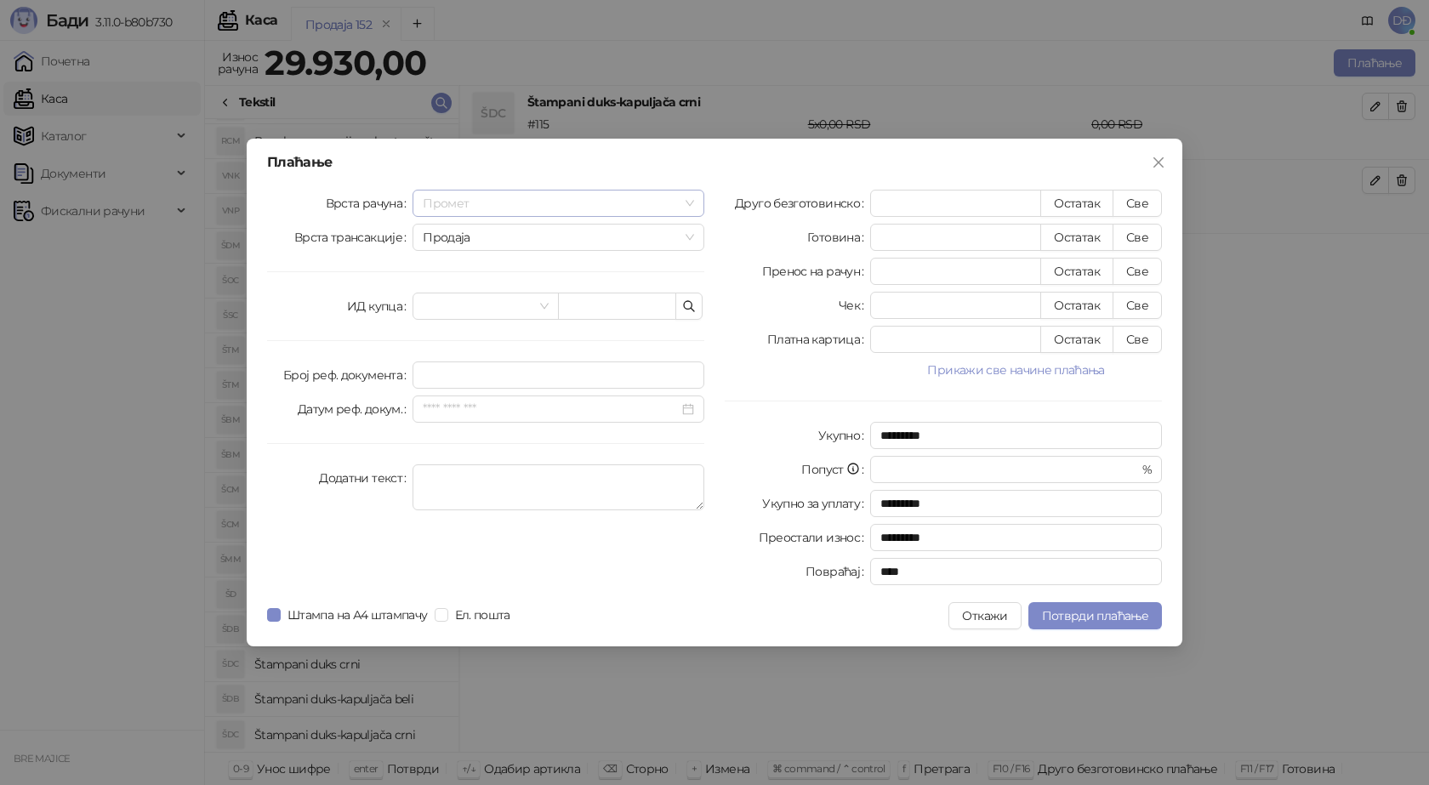
click at [694, 206] on div "Промет" at bounding box center [558, 203] width 292 height 27
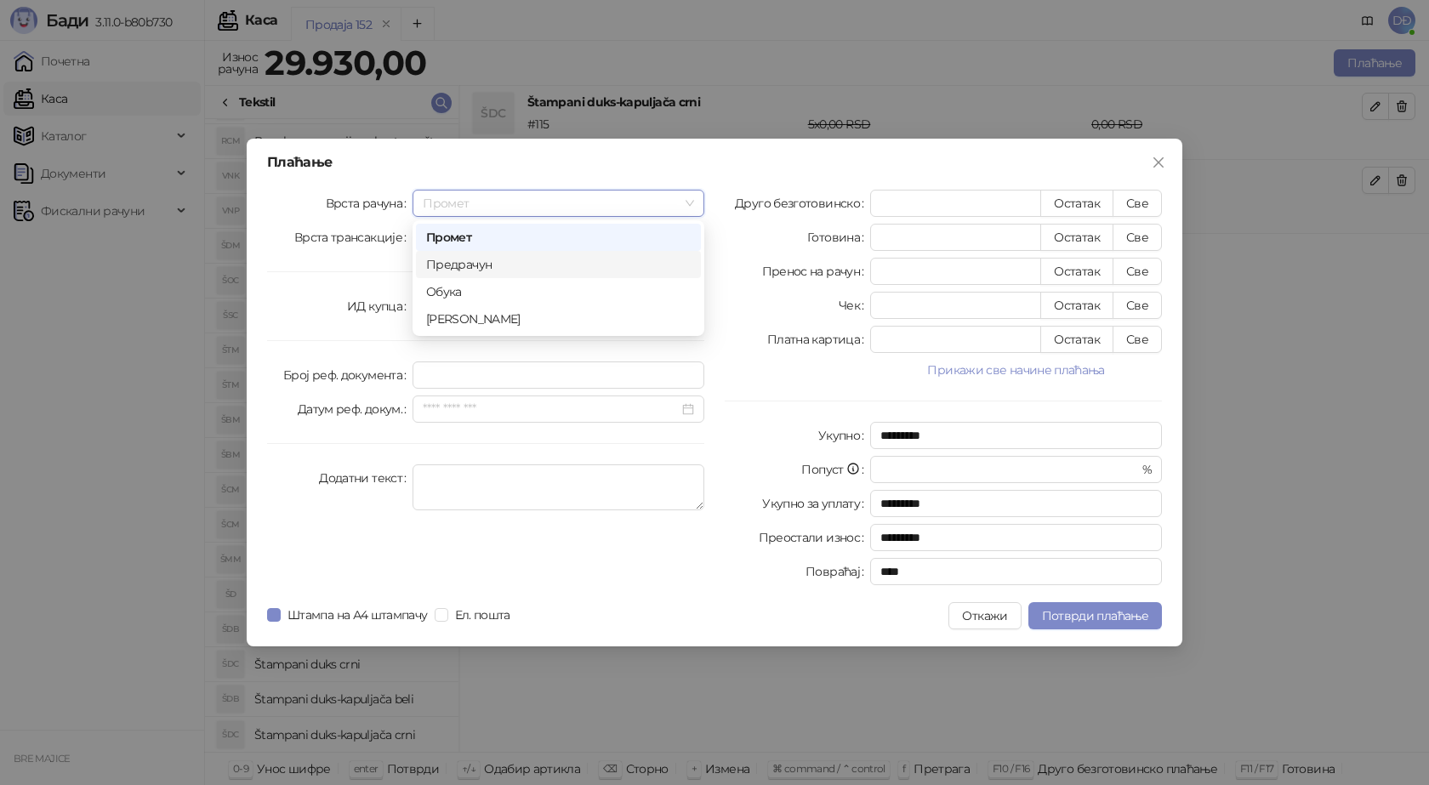
click at [483, 261] on div "Предрачун" at bounding box center [558, 264] width 264 height 19
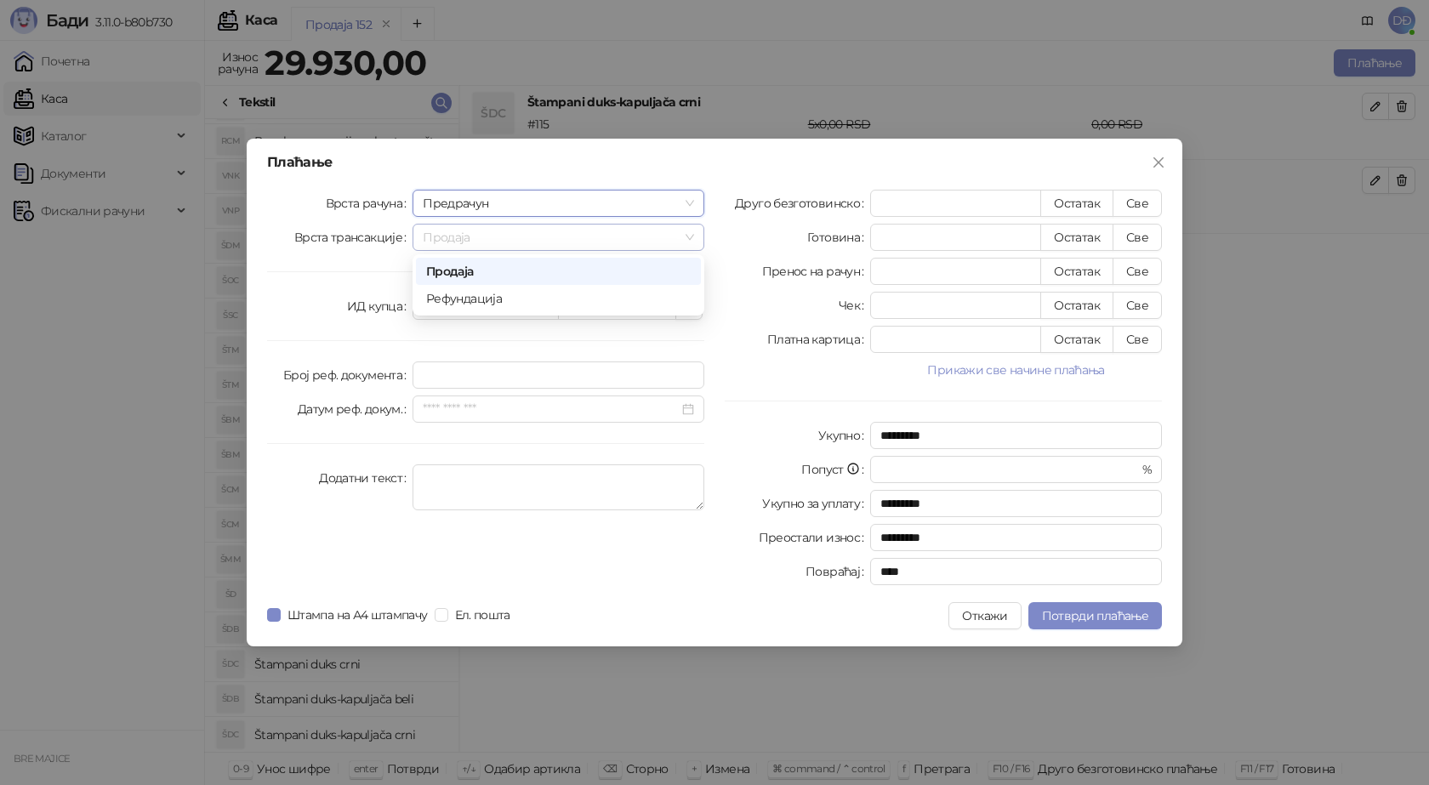
click at [690, 240] on span "Продаја" at bounding box center [558, 237] width 271 height 26
click at [547, 304] on span at bounding box center [485, 306] width 125 height 26
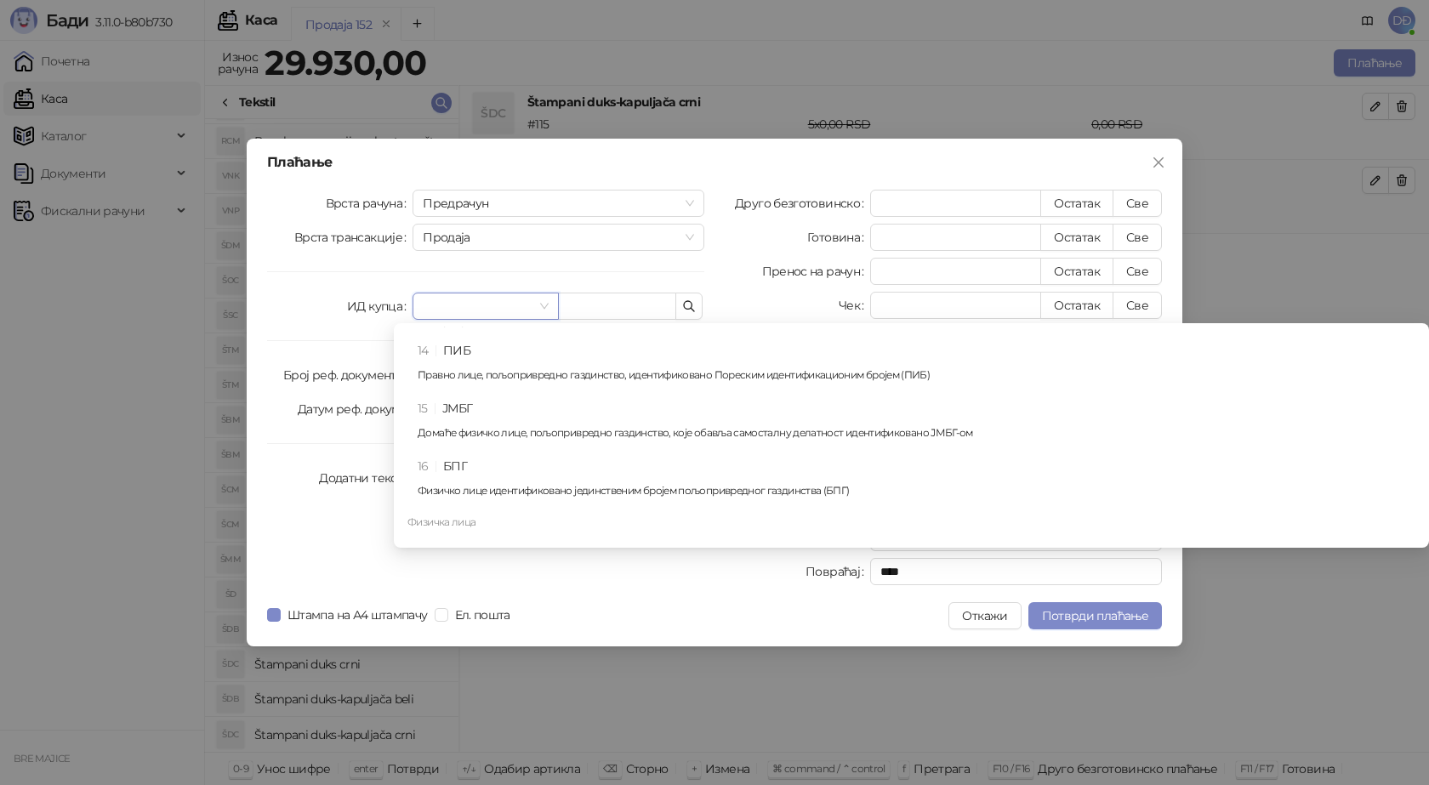
scroll to position [340, 0]
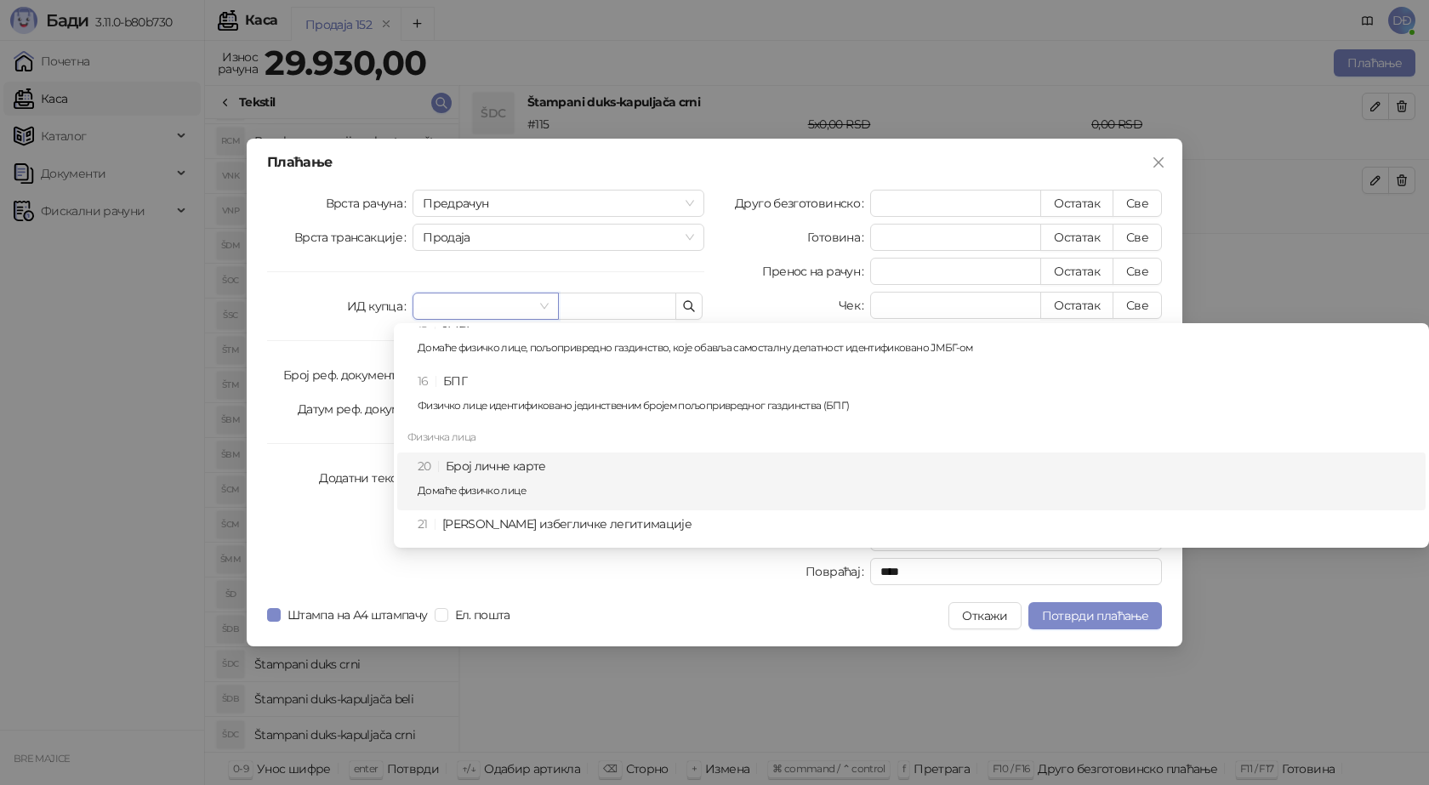
click at [522, 469] on div "20 Број личне карте Домаће физичко лице" at bounding box center [916, 481] width 997 height 49
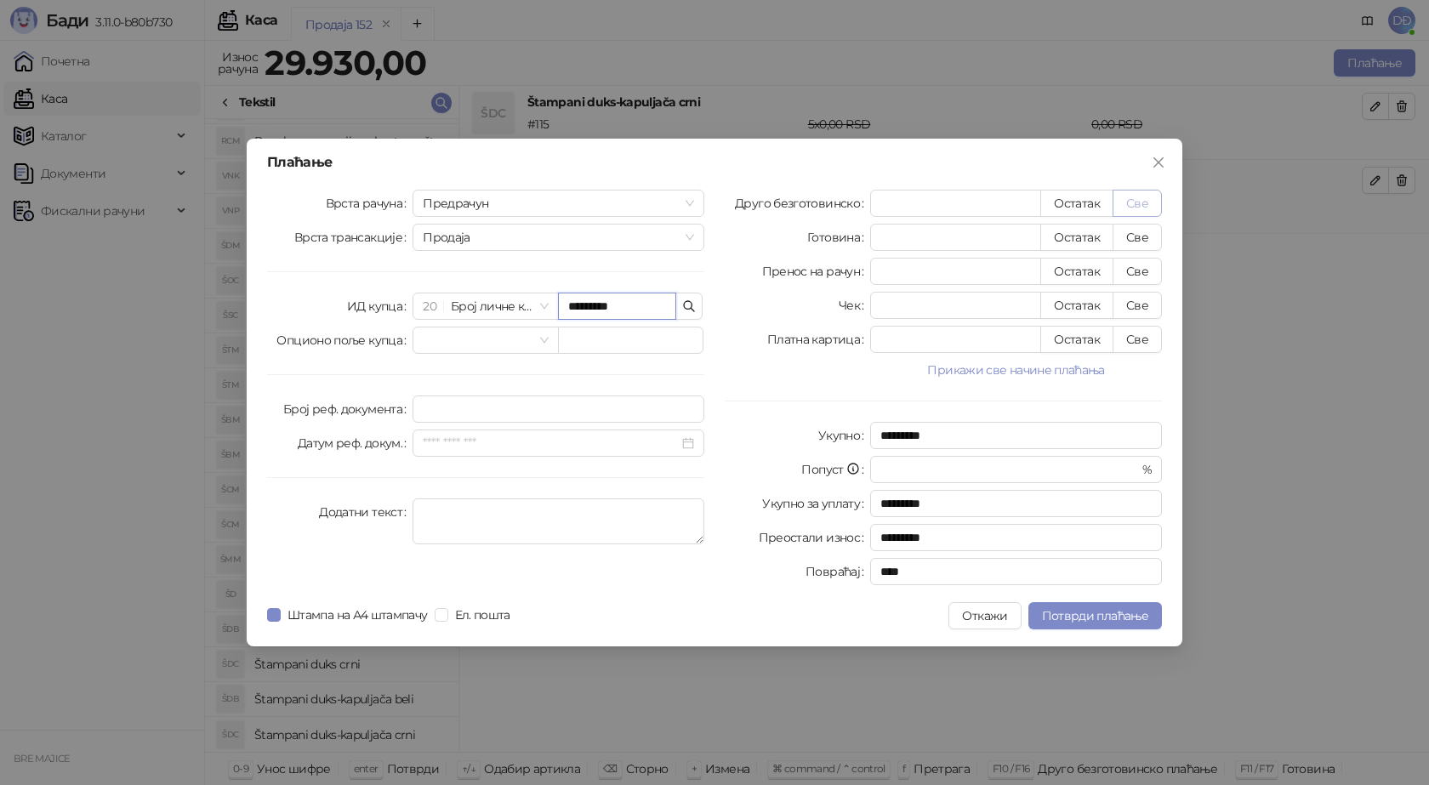
type input "*********"
click at [1145, 200] on button "Све" at bounding box center [1136, 203] width 49 height 27
type input "*****"
type input "****"
click at [1088, 615] on span "Потврди плаћање" at bounding box center [1095, 615] width 106 height 15
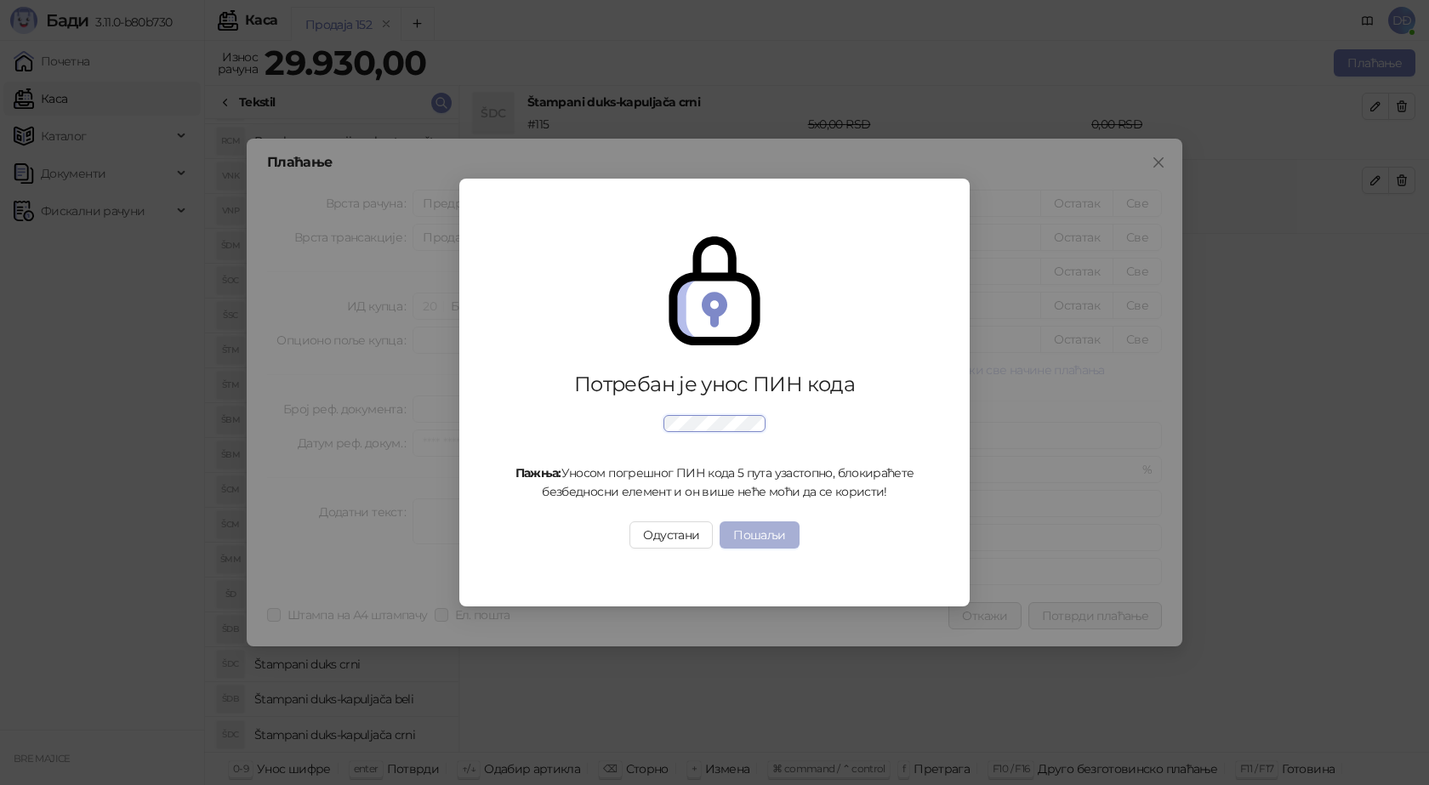
click at [745, 527] on button "Пошаљи" at bounding box center [758, 534] width 79 height 27
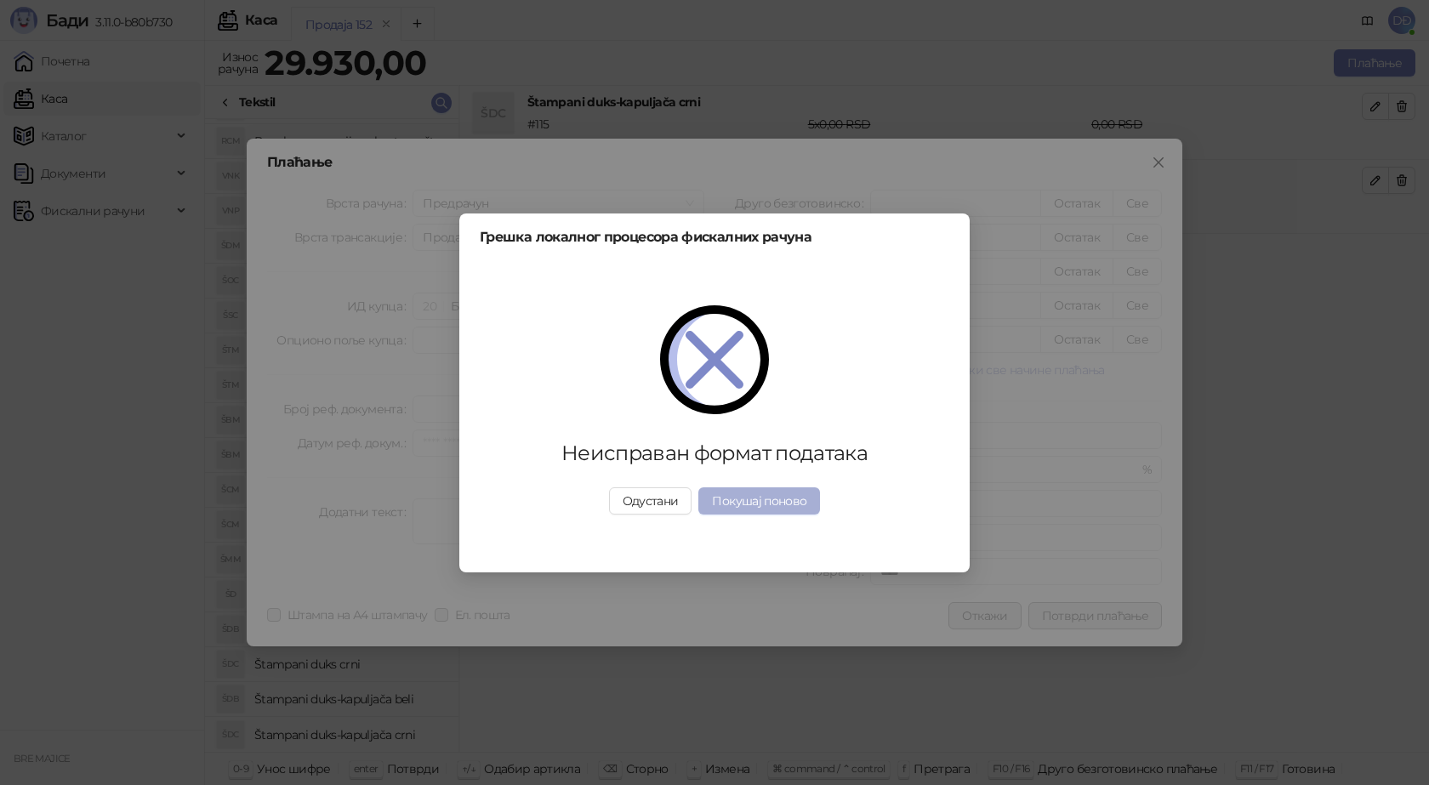
click at [765, 505] on button "Покушај поново" at bounding box center [759, 500] width 122 height 27
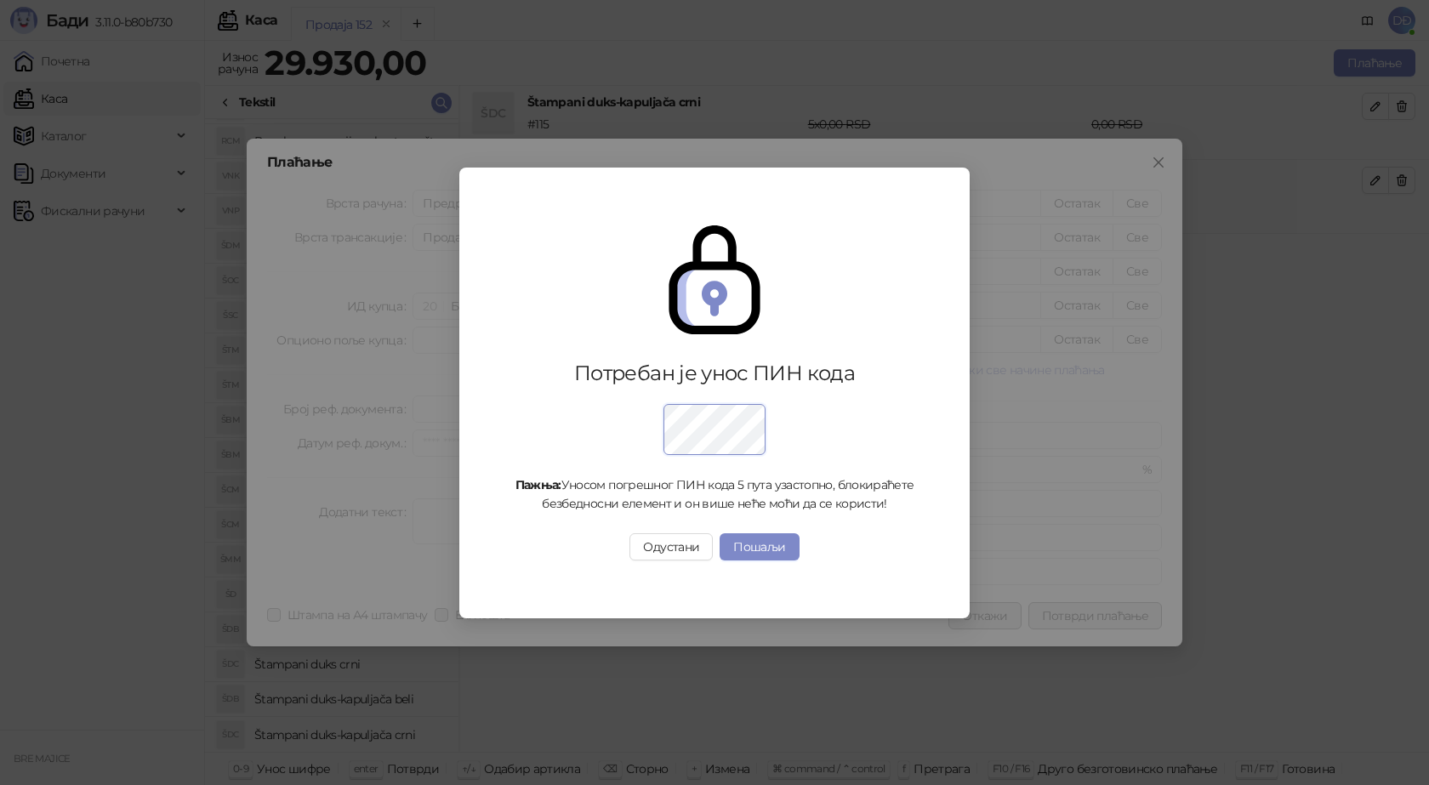
click at [569, 575] on div "Потребан је унос ПИН кода Пажња: Уносом погрешног ПИН кода 5 пута узастопно, бл…" at bounding box center [714, 393] width 469 height 417
click at [766, 543] on button "Пошаљи" at bounding box center [758, 546] width 79 height 27
